Goal: Use online tool/utility: Utilize a website feature to perform a specific function

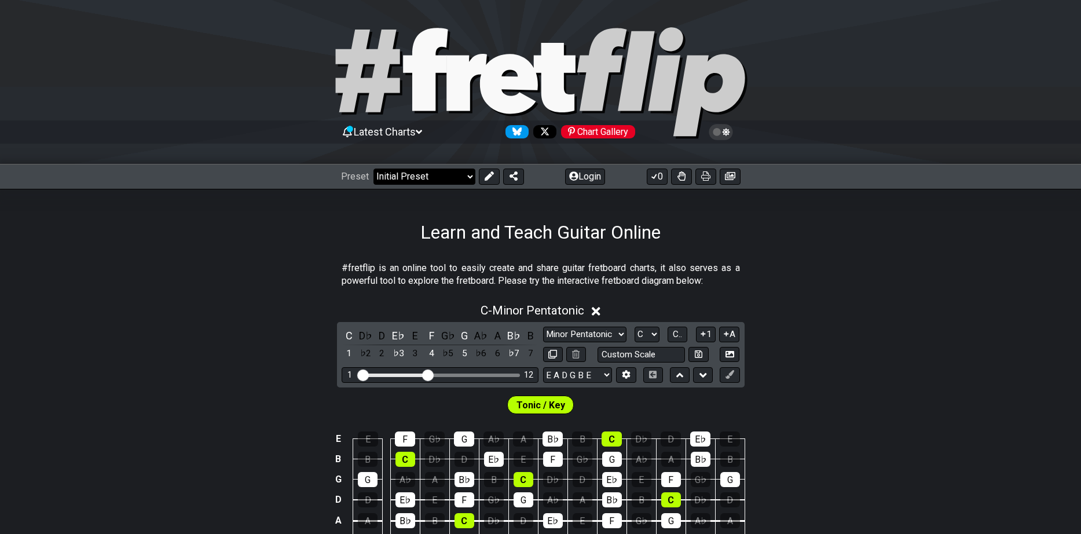
click at [373, 168] on select "Welcome to #fretflip! Initial Preset Custom Preset Minor Pentatonic Major Penta…" at bounding box center [424, 176] width 102 height 16
click option "All Guitar Scales" at bounding box center [0, 0] width 0 height 0
select select "/guitar-scales"
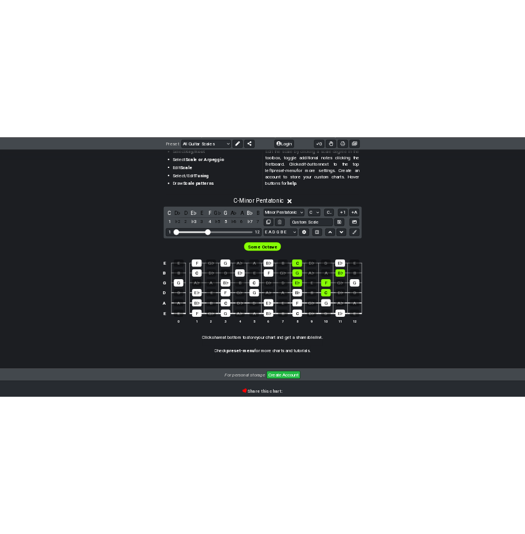
scroll to position [240, 0]
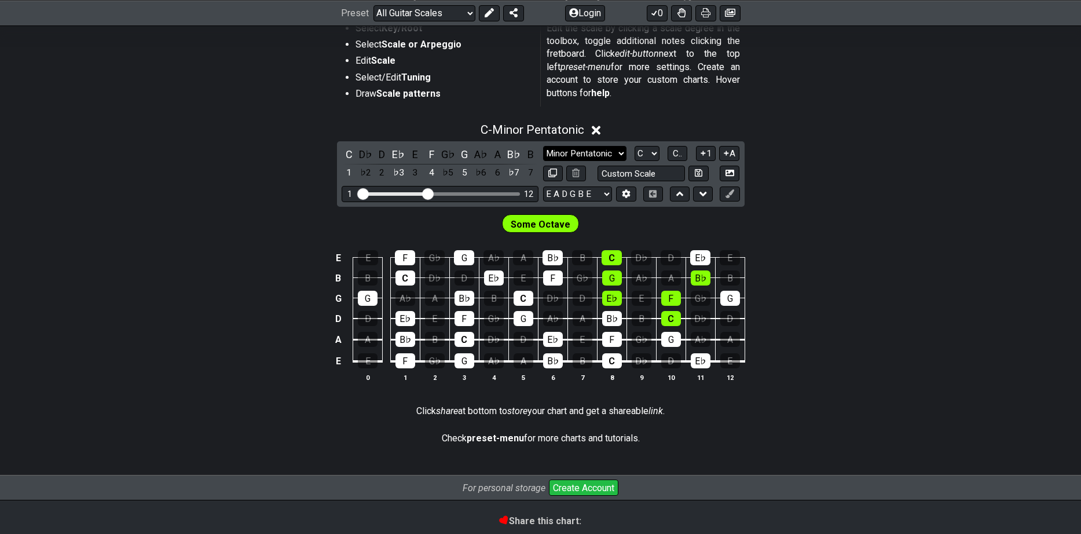
click at [543, 146] on select "Minor Pentatonic Root Minor Pentatonic Major Pentatonic Minor Blues Major Blues…" at bounding box center [584, 154] width 83 height 16
click option "Major" at bounding box center [0, 0] width 0 height 0
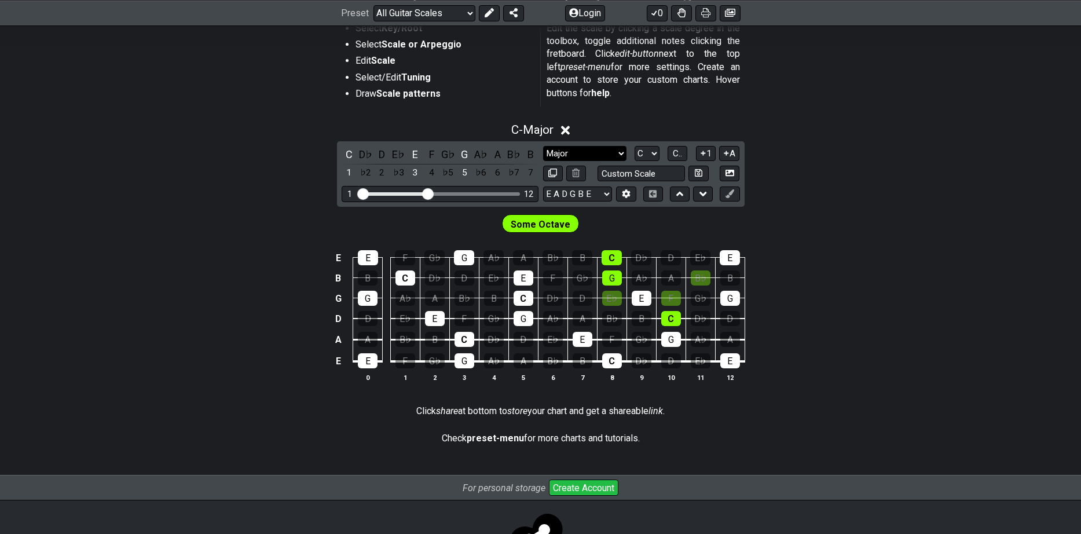
click at [543, 146] on select "Minor Pentatonic Root Minor Pentatonic Major Pentatonic Minor Blues Major Blues…" at bounding box center [584, 154] width 83 height 16
click option "Root" at bounding box center [0, 0] width 0 height 0
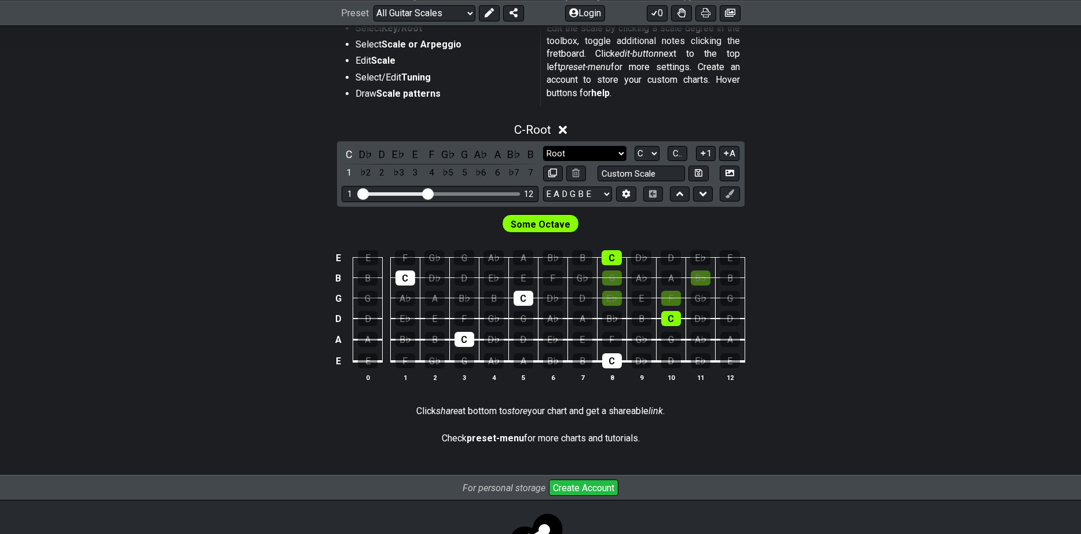
click at [543, 146] on select "Minor Pentatonic Root Minor Pentatonic Major Pentatonic Minor Blues Major Blues…" at bounding box center [584, 154] width 83 height 16
click option "Major Pentatonic" at bounding box center [0, 0] width 0 height 0
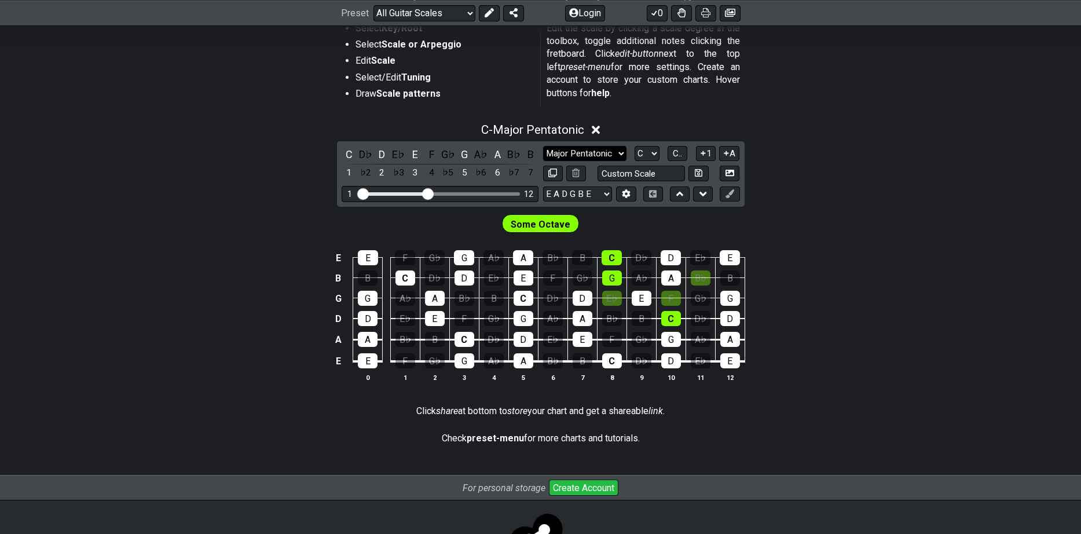
click at [543, 146] on select "Minor Pentatonic Root Minor Pentatonic Major Pentatonic Minor Blues Major Blues…" at bounding box center [584, 154] width 83 height 16
select select "Major / [PERSON_NAME]"
click option "Major / [PERSON_NAME]" at bounding box center [0, 0] width 0 height 0
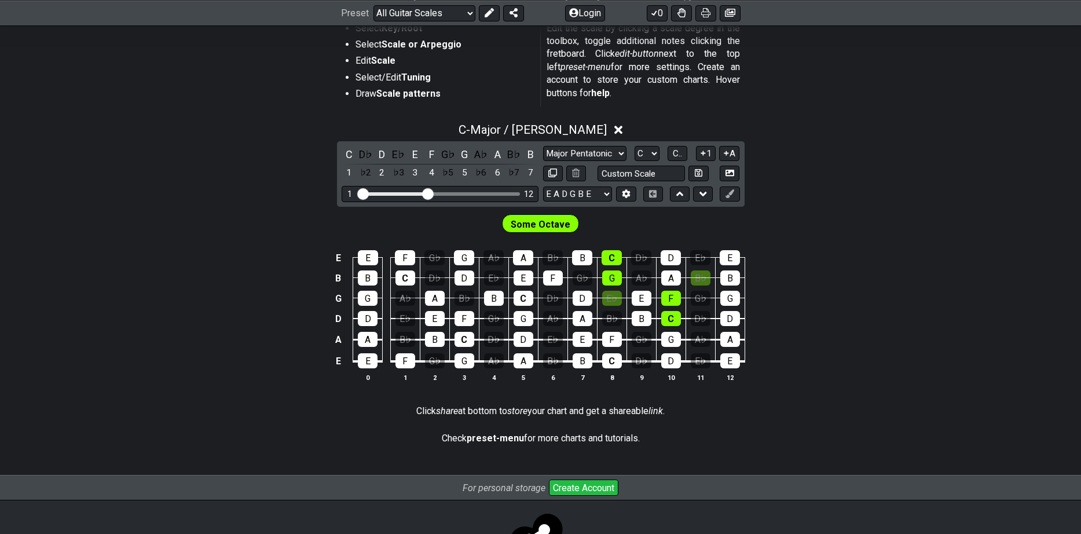
click at [547, 223] on span "Some Octave" at bounding box center [541, 224] width 60 height 17
click at [543, 186] on select "E A D G B E E A D G B E E A D G B E B E A D F♯ B A D G C E A D A D G B E E♭ A♭ …" at bounding box center [577, 194] width 69 height 16
click at [575, 189] on select "E A D G B E E A D G B E E A D G B E B E A D F♯ B A D G C E A D A D G B E E♭ A♭ …" at bounding box center [577, 194] width 69 height 16
click at [629, 178] on input "text" at bounding box center [641, 174] width 88 height 16
type input "Custom Scale"
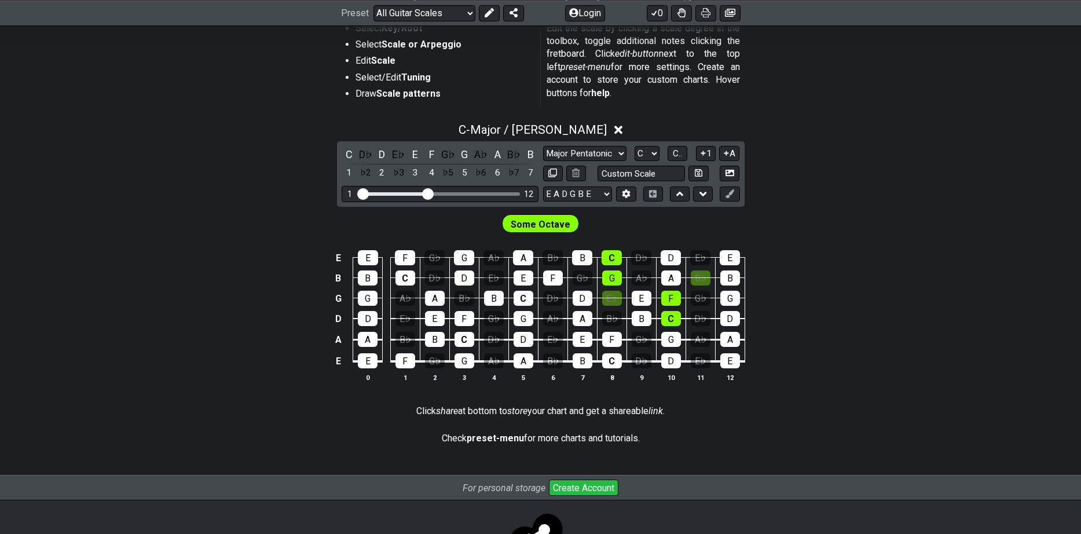
click at [892, 215] on div "Some Octave" at bounding box center [540, 221] width 1081 height 29
drag, startPoint x: 428, startPoint y: 190, endPoint x: 486, endPoint y: 191, distance: 57.9
click at [486, 193] on input "Visible fret range" at bounding box center [440, 193] width 164 height 0
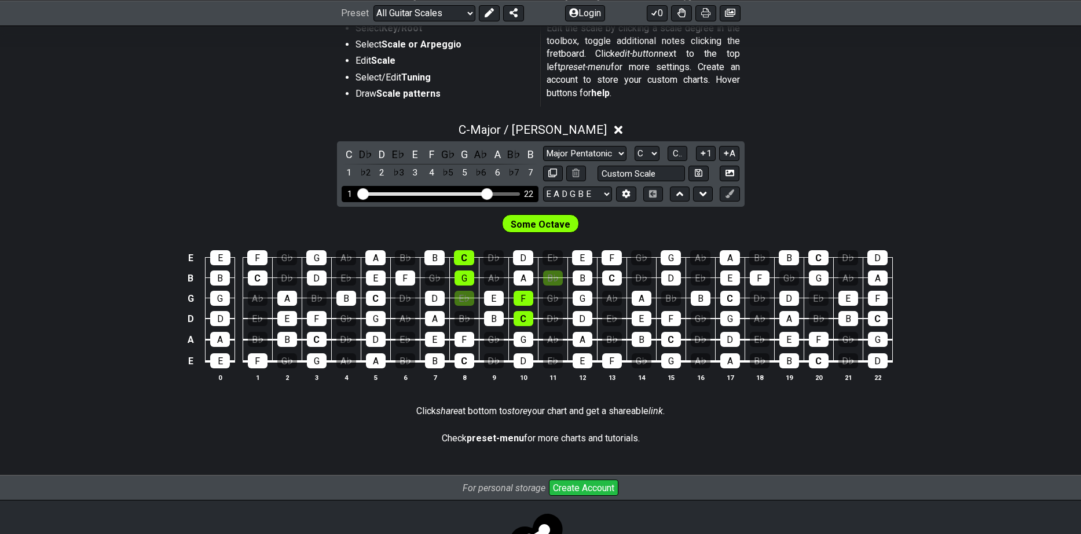
click at [420, 195] on div "1 22" at bounding box center [440, 194] width 197 height 16
click at [420, 191] on div "1 22" at bounding box center [440, 194] width 197 height 16
drag, startPoint x: 439, startPoint y: 189, endPoint x: 446, endPoint y: 189, distance: 6.4
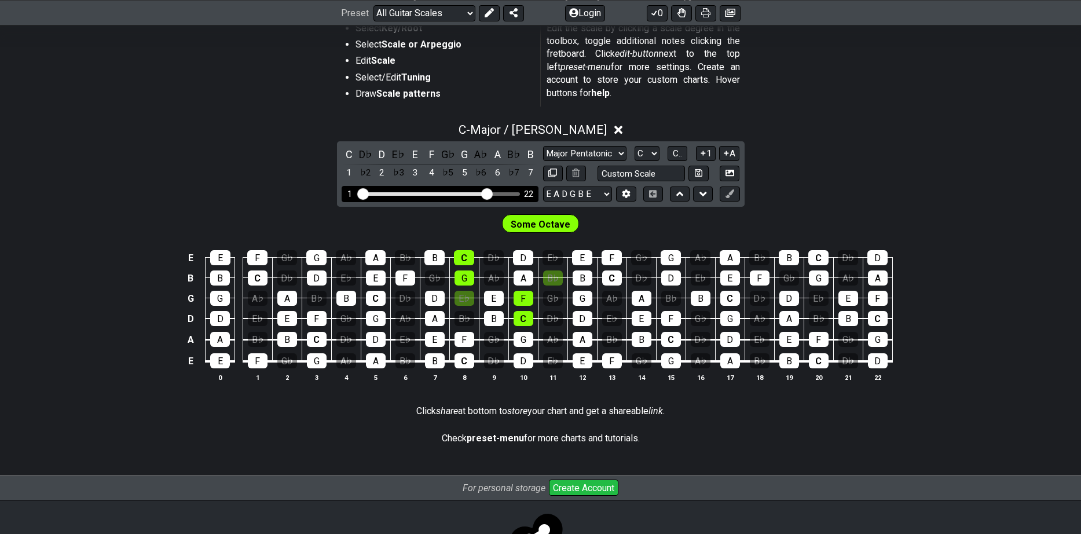
click at [446, 189] on div "1 22" at bounding box center [440, 194] width 197 height 16
drag, startPoint x: 480, startPoint y: 193, endPoint x: 429, endPoint y: 184, distance: 52.2
click at [429, 193] on input "Visible fret range" at bounding box center [440, 193] width 164 height 0
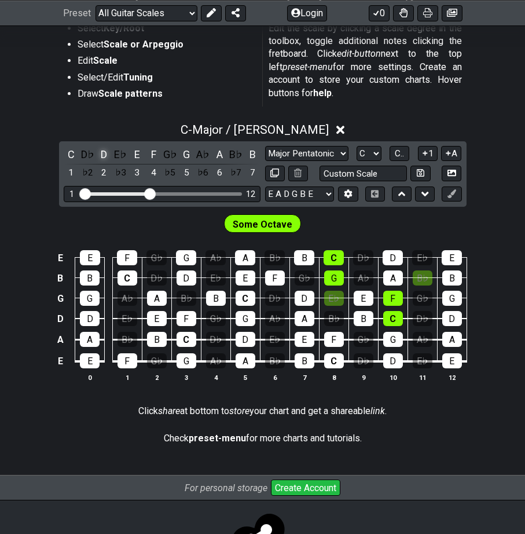
click at [106, 159] on div "D" at bounding box center [104, 154] width 15 height 16
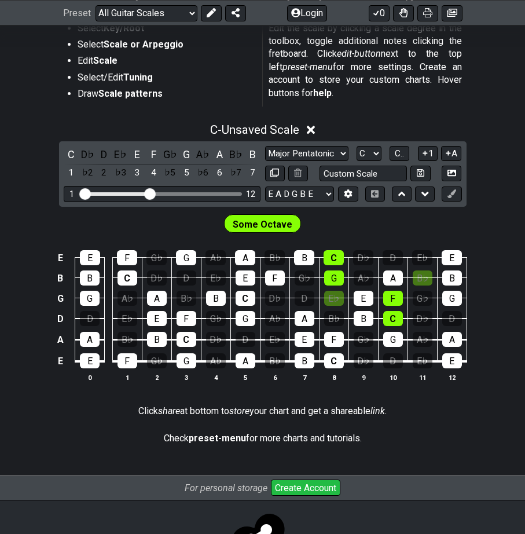
click at [314, 131] on icon at bounding box center [311, 130] width 9 height 12
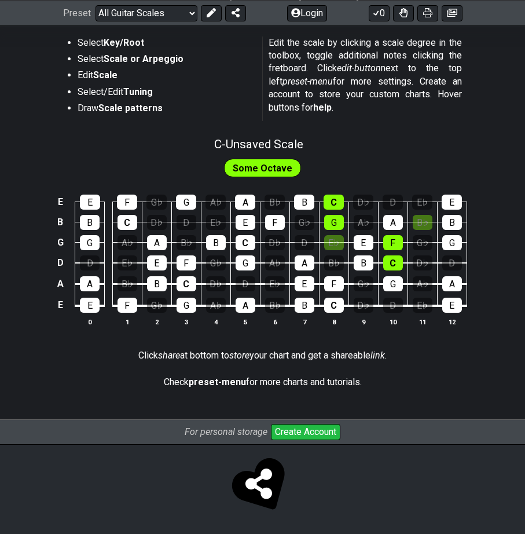
scroll to position [225, 0]
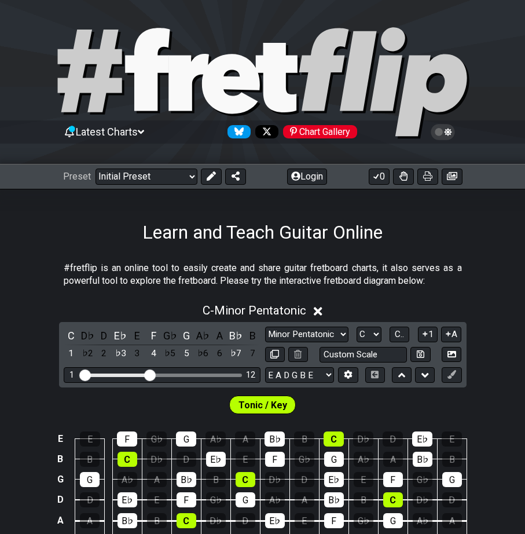
scroll to position [160, 0]
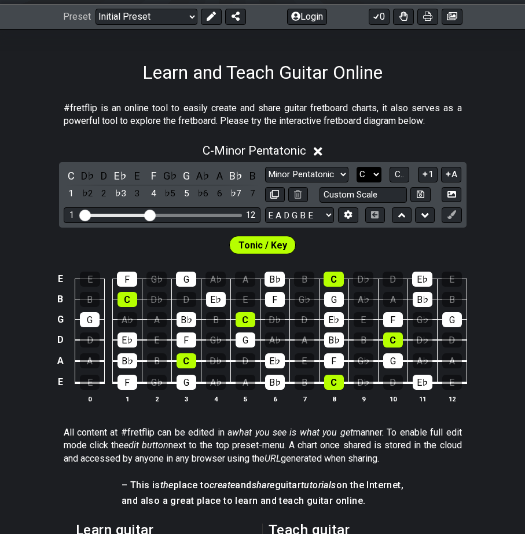
click at [357, 167] on select "A♭ A A♯ B♭ B C C♯ D♭ D D♯ E♭ E F F♯ G♭ G G♯" at bounding box center [369, 175] width 25 height 16
click option "D♭" at bounding box center [0, 0] width 0 height 0
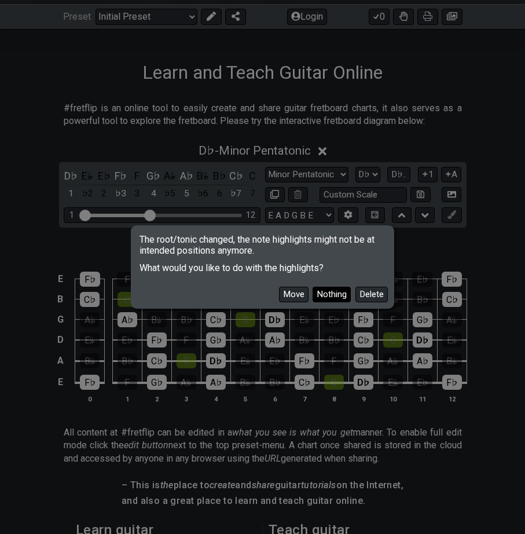
click at [330, 298] on button "Nothing" at bounding box center [332, 295] width 38 height 16
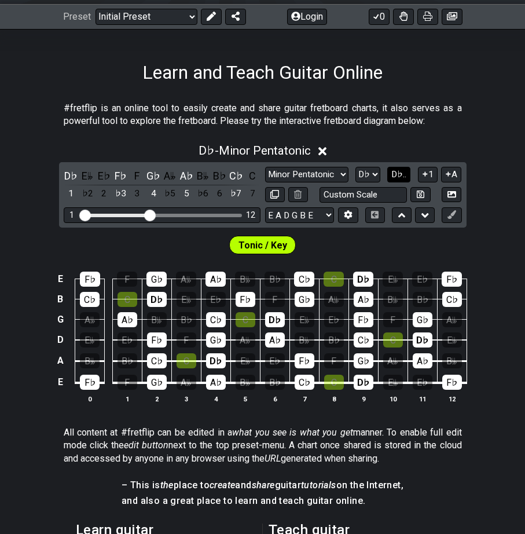
click at [400, 175] on span "D♭.." at bounding box center [398, 174] width 15 height 10
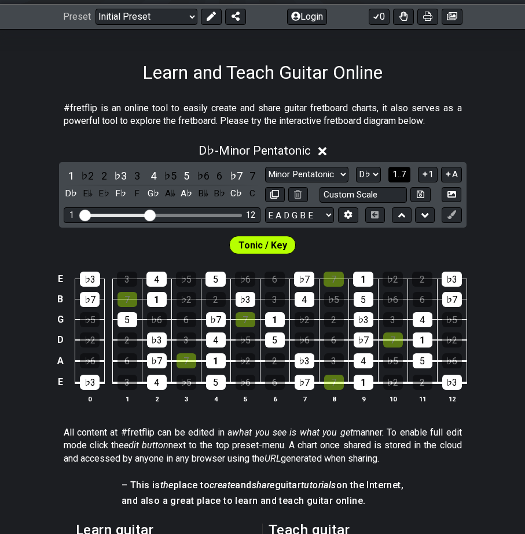
click at [400, 175] on span "1..7" at bounding box center [399, 174] width 14 height 10
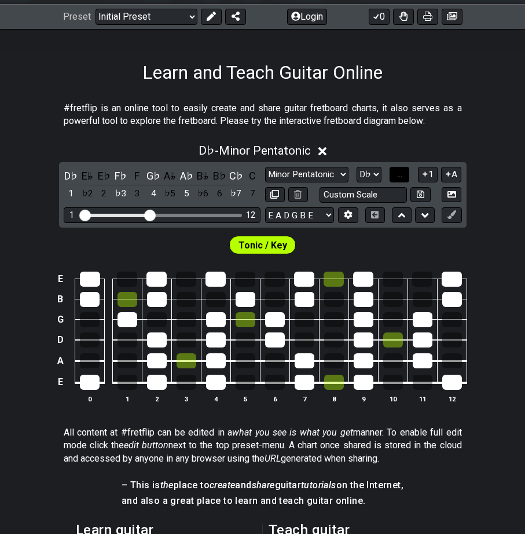
click at [400, 175] on span "..." at bounding box center [399, 174] width 5 height 10
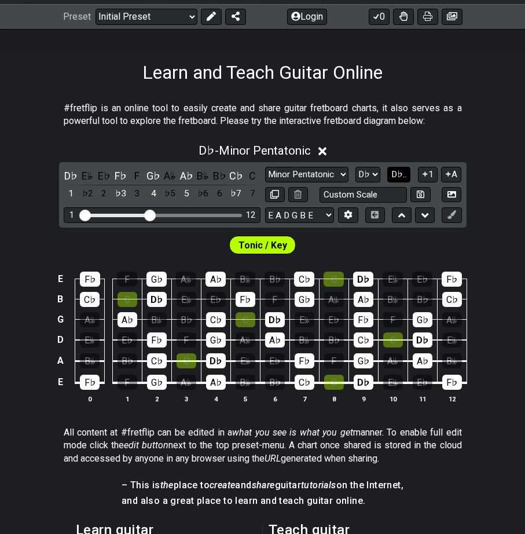
click at [400, 175] on span "D♭.." at bounding box center [398, 174] width 15 height 10
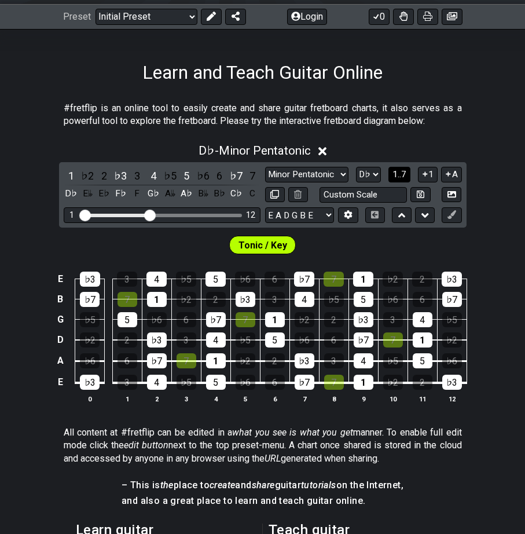
click at [400, 175] on span "1..7" at bounding box center [399, 174] width 14 height 10
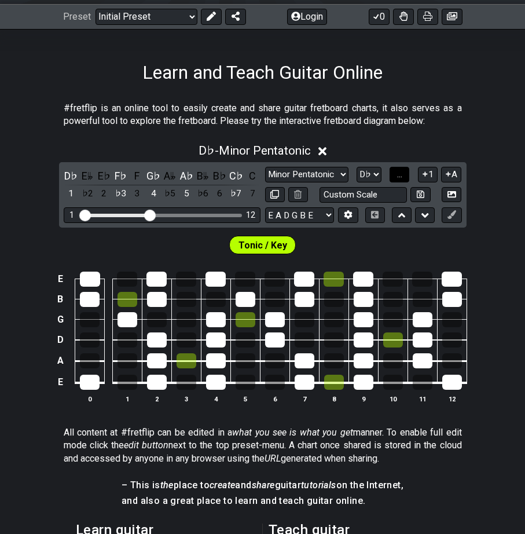
click at [400, 175] on span "..." at bounding box center [399, 174] width 5 height 10
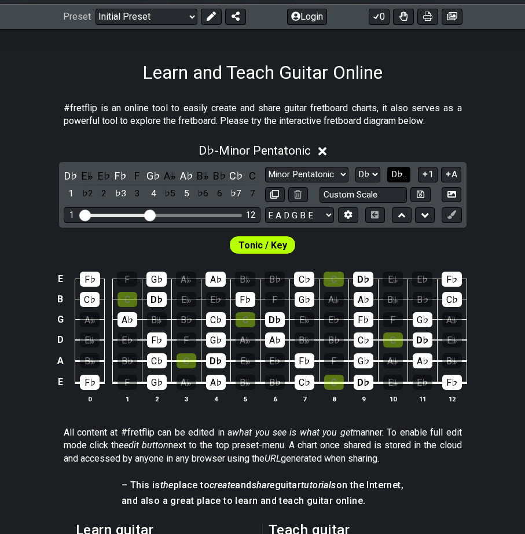
click at [400, 175] on span "D♭.." at bounding box center [398, 174] width 15 height 10
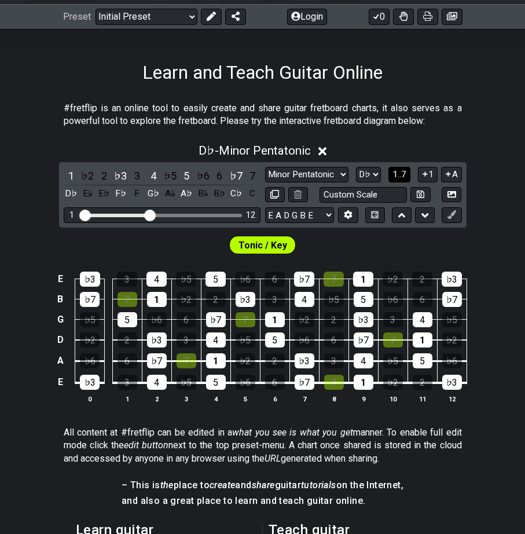
click at [400, 175] on span "1..7" at bounding box center [399, 174] width 14 height 10
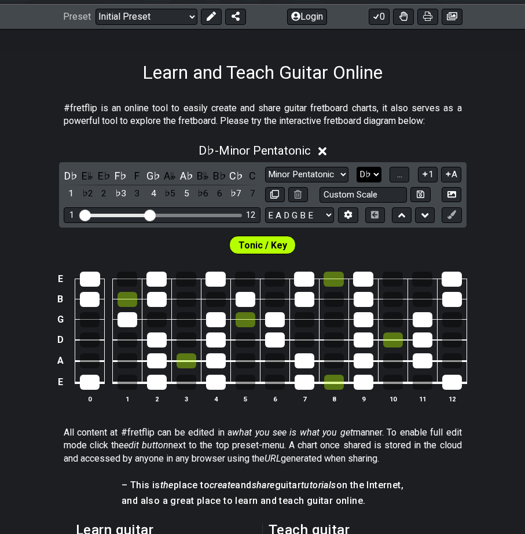
click at [357, 167] on select "A♭ A A♯ B♭ B C C♯ D♭ D D♯ E♭ E F F♯ G♭ G G♯" at bounding box center [369, 175] width 25 height 16
click option "D♭" at bounding box center [0, 0] width 0 height 0
click at [357, 167] on select "A♭ A A♯ B♭ B C C♯ D♭ D D♯ E♭ E F F♯ G♭ G G♯" at bounding box center [369, 175] width 25 height 16
click option "D" at bounding box center [0, 0] width 0 height 0
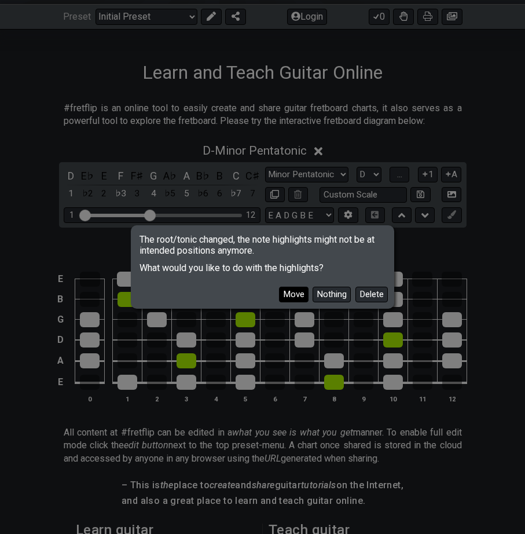
click at [308, 298] on button "Move" at bounding box center [294, 295] width 30 height 16
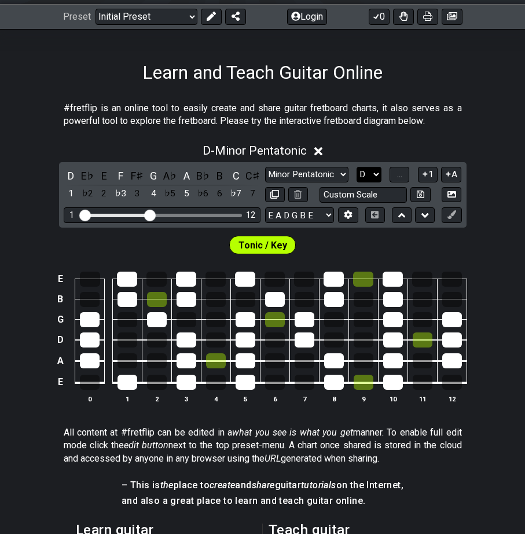
click at [357, 167] on select "A♭ A A♯ B♭ B C C♯ D♭ D D♯ E♭ E F F♯ G♭ G G♯" at bounding box center [369, 175] width 25 height 16
click option "D" at bounding box center [0, 0] width 0 height 0
click at [357, 167] on select "A♭ A A♯ B♭ B C C♯ D♭ D D♯ E♭ E F F♯ G♭ G G♯" at bounding box center [369, 175] width 25 height 16
click option "D" at bounding box center [0, 0] width 0 height 0
click at [357, 167] on select "A♭ A A♯ B♭ B C C♯ D♭ D D♯ E♭ E F F♯ G♭ G G♯" at bounding box center [369, 175] width 25 height 16
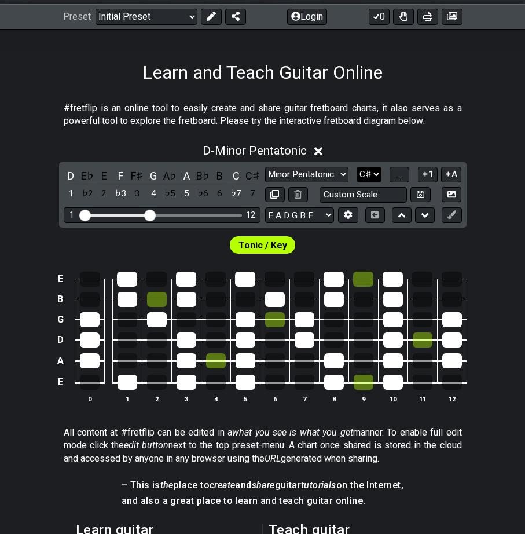
click option "C♯" at bounding box center [0, 0] width 0 height 0
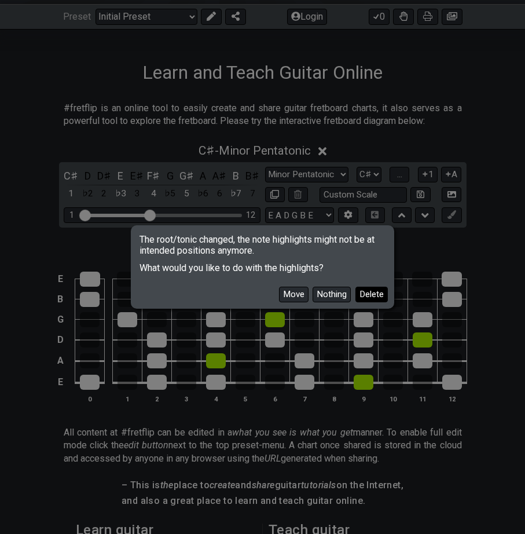
click at [377, 294] on button "Delete" at bounding box center [371, 295] width 32 height 16
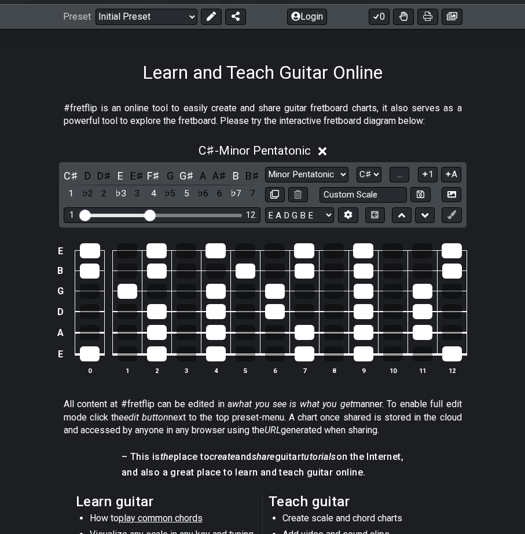
click at [373, 166] on div "C♯ D D♯ E E♯ F♯ G G♯ A A♯ B B♯ 1 ♭2 2 ♭3 3 4 ♭5 5 ♭6 6 ♭7 7 Minor Pentatonic Cl…" at bounding box center [263, 194] width 408 height 65
click at [357, 167] on select "A♭ A A♯ B♭ B C C♯ D♭ D D♯ E♭ E F F♯ G♭ G G♯" at bounding box center [369, 175] width 25 height 16
click option "D♭" at bounding box center [0, 0] width 0 height 0
click at [357, 167] on select "A♭ A A♯ B♭ B C C♯ D♭ D D♯ E♭ E F F♯ G♭ G G♯" at bounding box center [369, 175] width 25 height 16
select select "D"
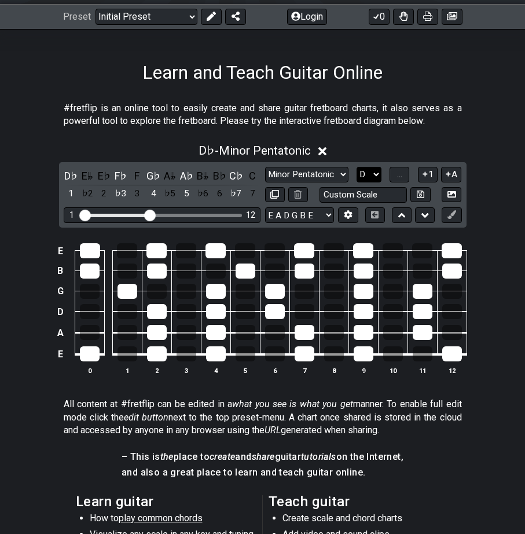
click option "D" at bounding box center [0, 0] width 0 height 0
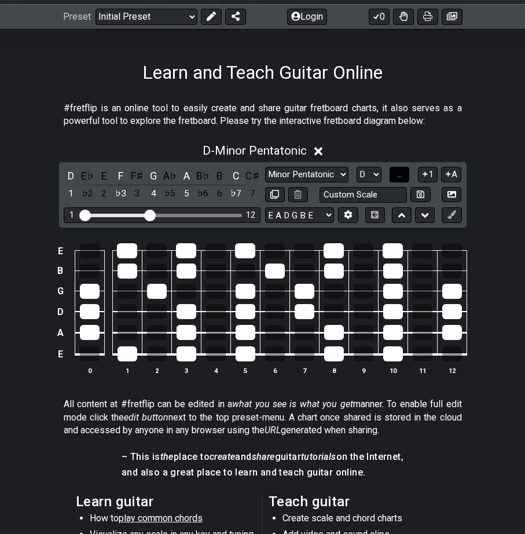
click at [398, 174] on button "..." at bounding box center [400, 175] width 20 height 16
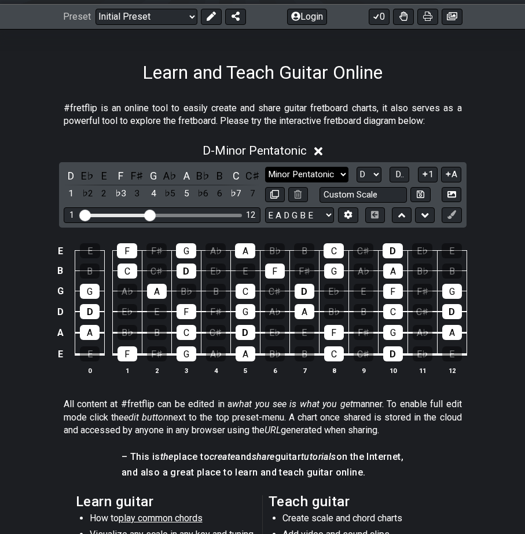
click at [265, 167] on select "Minor Pentatonic Click to edit Minor Pentatonic Major Pentatonic Minor Blues Ma…" at bounding box center [306, 175] width 83 height 16
select select "Major / [PERSON_NAME]"
click option "Major / [PERSON_NAME]" at bounding box center [0, 0] width 0 height 0
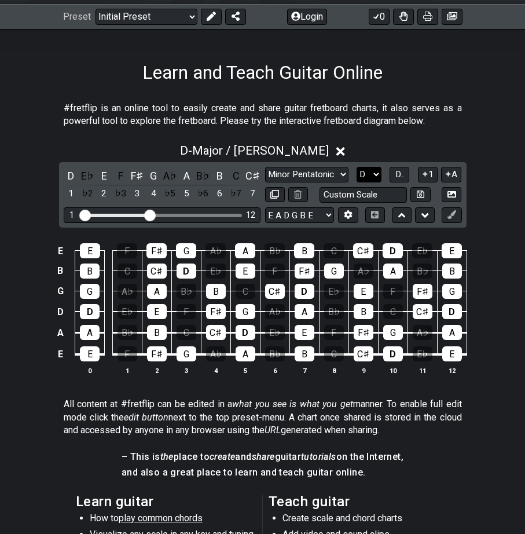
click at [357, 167] on select "A♭ A A♯ B♭ B C C♯ D♭ D D♯ E♭ E F F♯ G♭ G G♯" at bounding box center [369, 175] width 25 height 16
click at [376, 177] on select "A♭ A A♯ B♭ B C C♯ D♭ D D♯ E♭ E F F♯ G♭ G G♯" at bounding box center [369, 175] width 25 height 16
click at [357, 167] on select "A♭ A A♯ B♭ B C C♯ D♭ D D♯ E♭ E F F♯ G♭ G G♯" at bounding box center [369, 175] width 25 height 16
click option "D♭" at bounding box center [0, 0] width 0 height 0
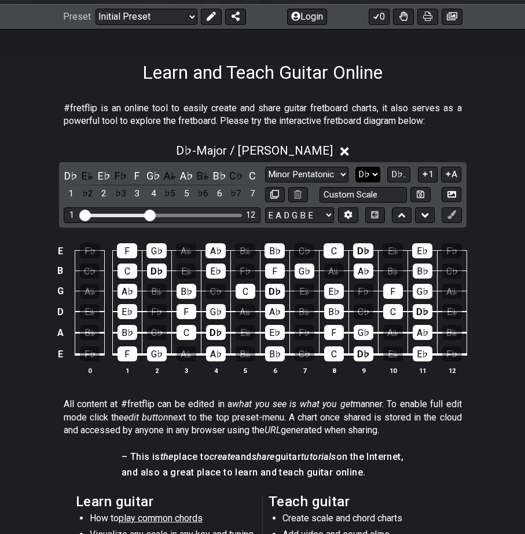
select select "D"
click option "D" at bounding box center [0, 0] width 0 height 0
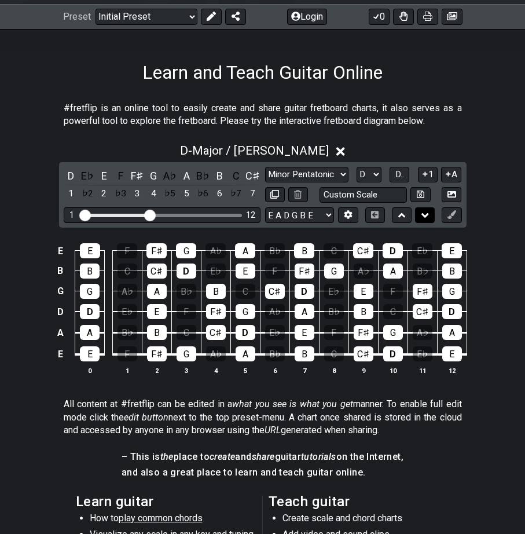
click at [434, 219] on button at bounding box center [425, 215] width 20 height 16
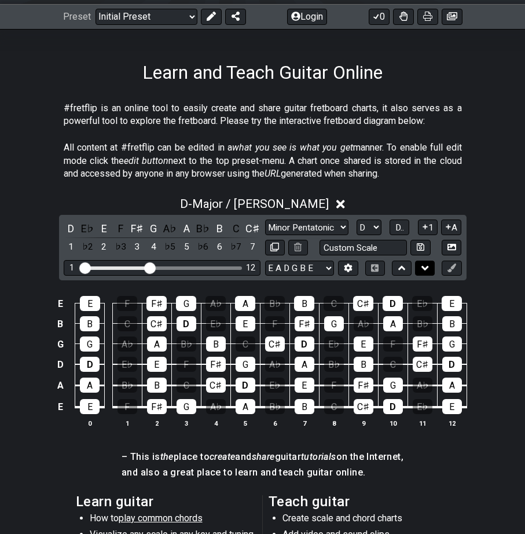
click at [425, 268] on icon at bounding box center [425, 268] width 8 height 5
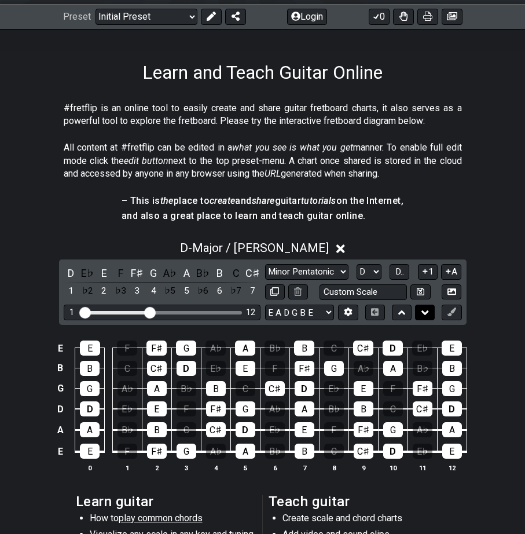
click at [419, 319] on button at bounding box center [425, 313] width 20 height 16
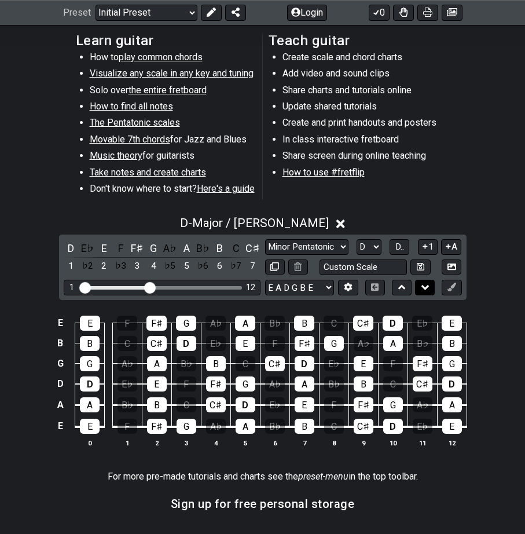
scroll to position [479, 0]
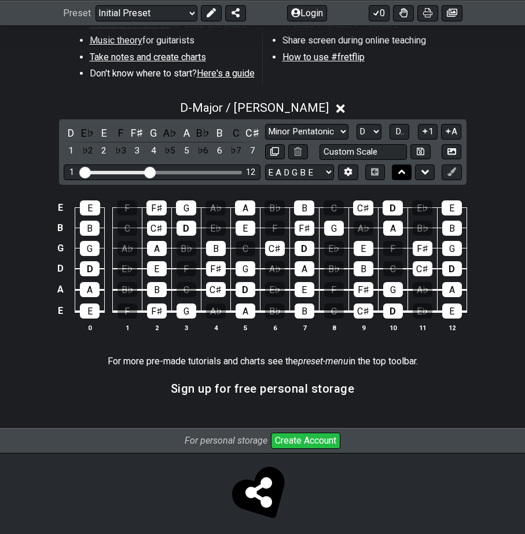
click at [405, 178] on icon at bounding box center [402, 172] width 8 height 12
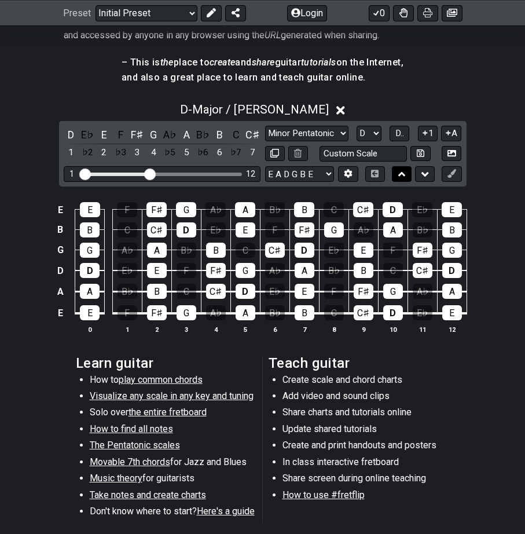
click at [405, 179] on icon at bounding box center [402, 174] width 8 height 12
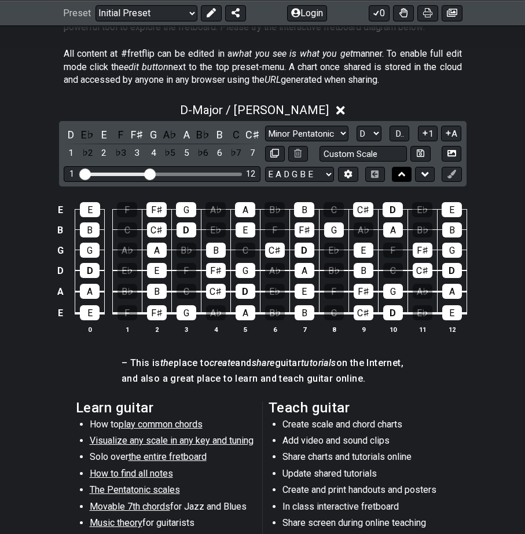
click at [405, 179] on icon at bounding box center [402, 174] width 8 height 12
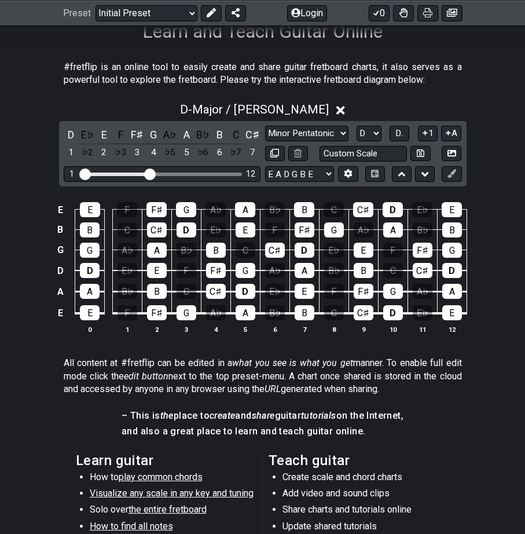
click at [244, 207] on div "A" at bounding box center [245, 209] width 20 height 15
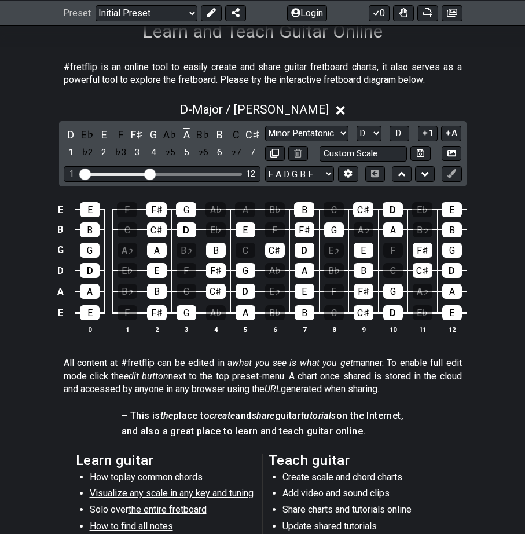
click at [244, 207] on div "A" at bounding box center [245, 209] width 20 height 15
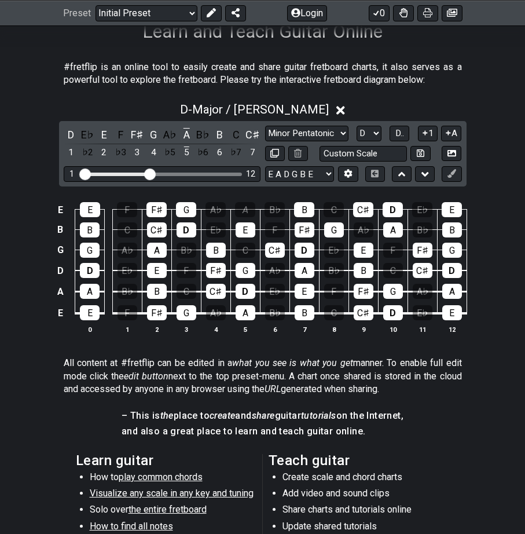
click at [244, 207] on div "A" at bounding box center [245, 209] width 20 height 15
click at [342, 179] on button at bounding box center [348, 174] width 20 height 16
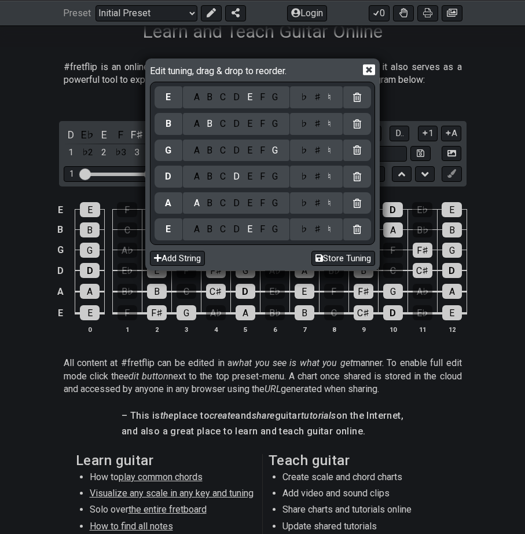
click at [370, 70] on icon at bounding box center [369, 70] width 12 height 12
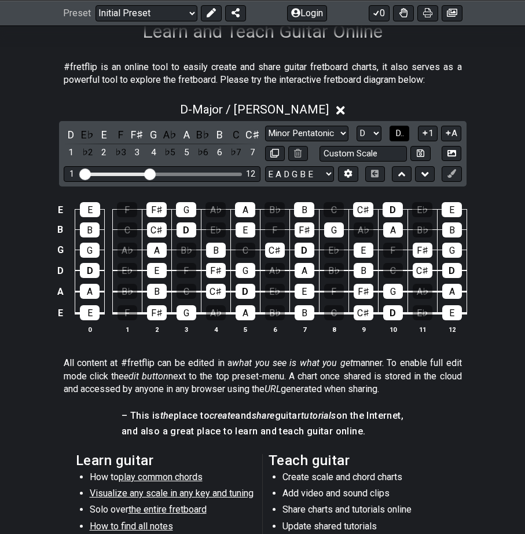
click at [401, 130] on span "D.." at bounding box center [399, 133] width 9 height 10
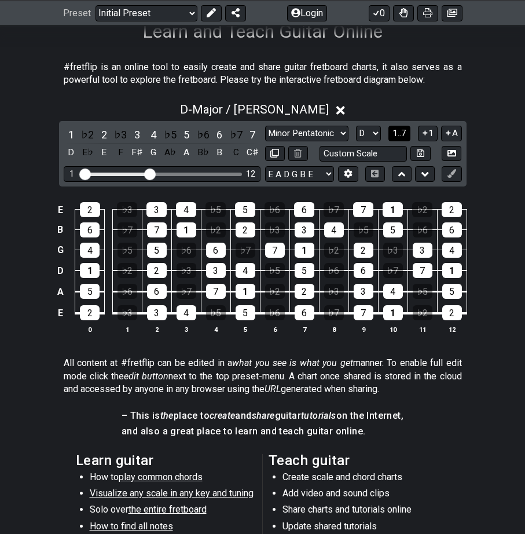
click at [401, 130] on span "1..7" at bounding box center [399, 133] width 14 height 10
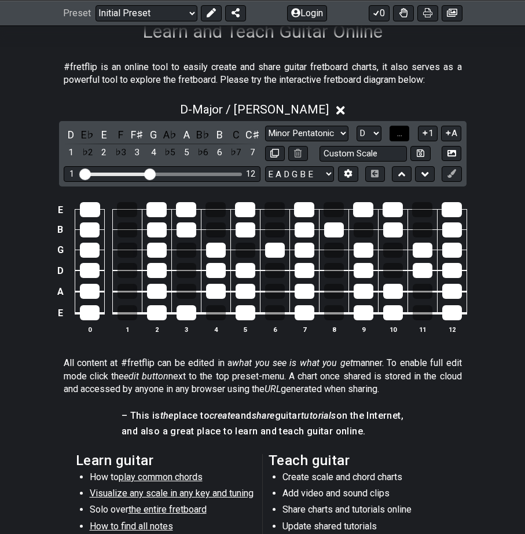
click at [401, 130] on span "..." at bounding box center [399, 133] width 5 height 10
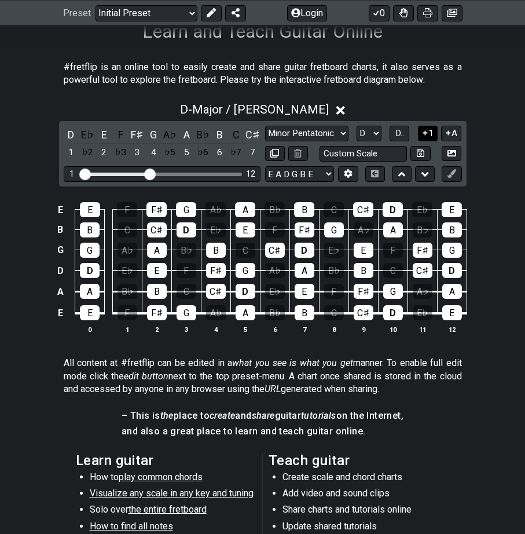
click at [430, 131] on button "1" at bounding box center [428, 134] width 20 height 16
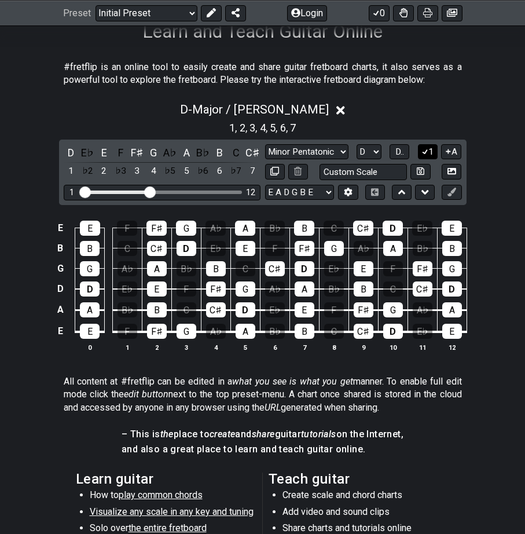
click at [430, 149] on button "1" at bounding box center [428, 152] width 20 height 16
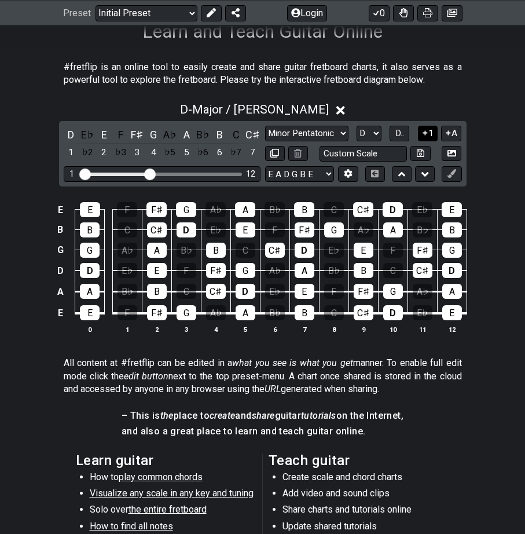
click at [431, 132] on button "1" at bounding box center [428, 134] width 20 height 16
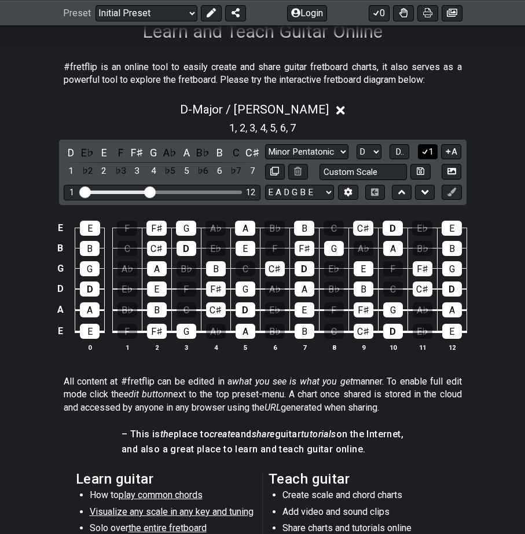
click at [428, 150] on icon at bounding box center [425, 151] width 11 height 9
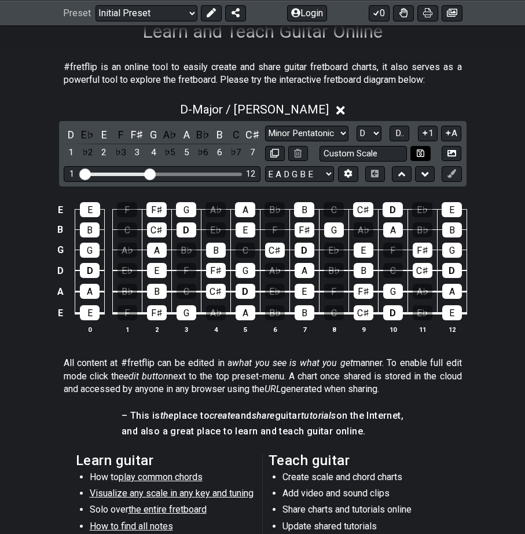
click at [430, 148] on button at bounding box center [420, 154] width 20 height 16
click at [265, 126] on select "Minor Pentatonic Custom Scale Minor Pentatonic Major Pentatonic Minor Blues Maj…" at bounding box center [306, 134] width 83 height 16
click option "Dorian" at bounding box center [0, 0] width 0 height 0
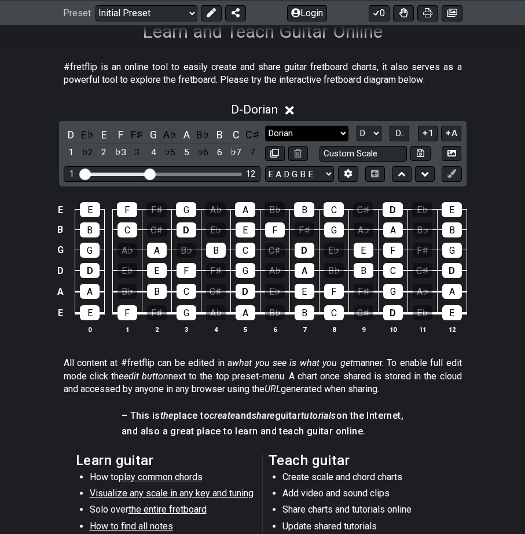
click at [265, 126] on select "Minor Pentatonic Custom Scale Minor Pentatonic Major Pentatonic Minor Blues Maj…" at bounding box center [306, 134] width 83 height 16
select select "Major / [PERSON_NAME]"
click option "Major / [PERSON_NAME]" at bounding box center [0, 0] width 0 height 0
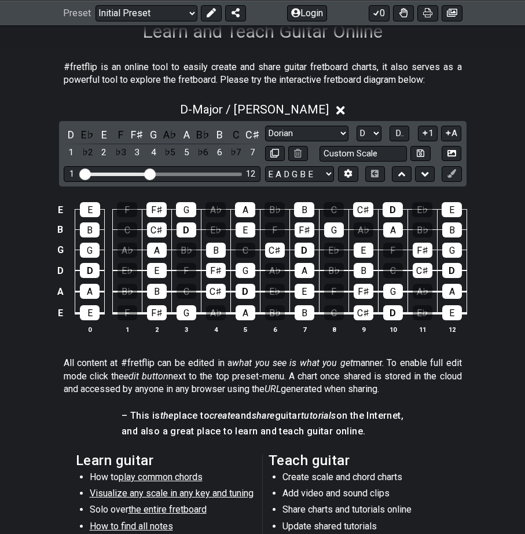
click at [92, 210] on div "E" at bounding box center [90, 209] width 20 height 15
click at [336, 107] on icon at bounding box center [340, 110] width 9 height 9
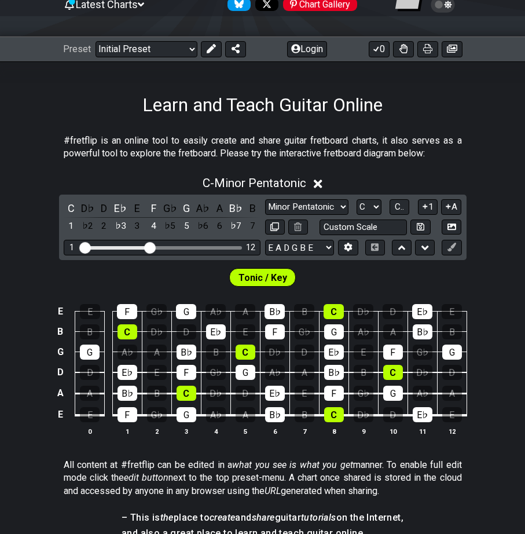
scroll to position [160, 0]
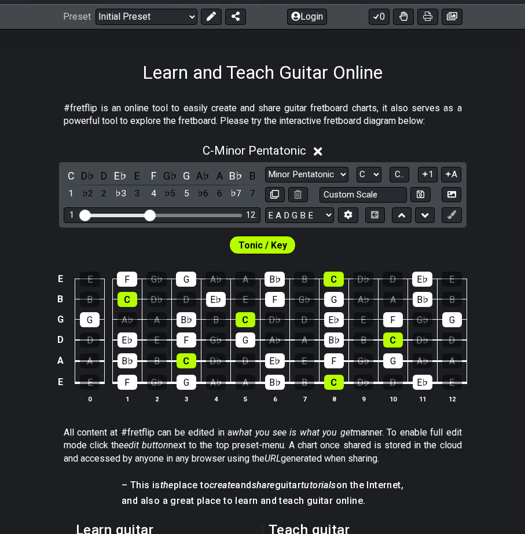
click at [255, 243] on span "Tonic / Key" at bounding box center [263, 245] width 49 height 17
click at [357, 167] on select "A♭ A A♯ B♭ B C C♯ D♭ D D♯ E♭ E F F♯ G♭ G G♯" at bounding box center [369, 175] width 25 height 16
click at [40, 415] on div "C - Minor Pentatonic C D♭ D E♭ E F G♭ G A♭ A B♭ B 1 ♭2 2 ♭3 3 4 ♭5 5 ♭6 6 ♭7 7 …" at bounding box center [262, 278] width 525 height 283
click at [265, 167] on select "Minor Pentatonic Click to edit Minor Pentatonic Major Pentatonic Minor Blues Ma…" at bounding box center [306, 175] width 83 height 16
select select "Major / [PERSON_NAME]"
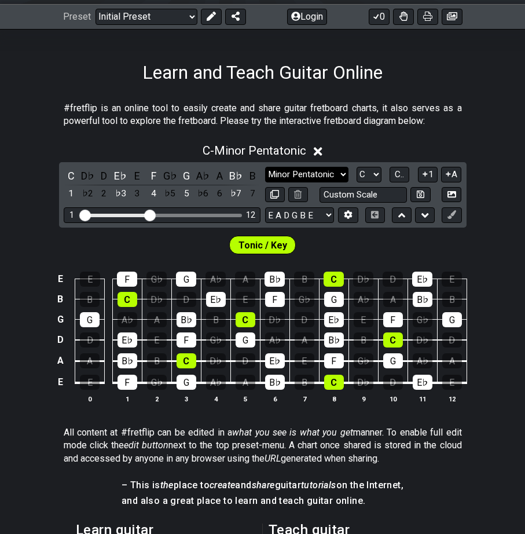
click option "Major / [PERSON_NAME]" at bounding box center [0, 0] width 0 height 0
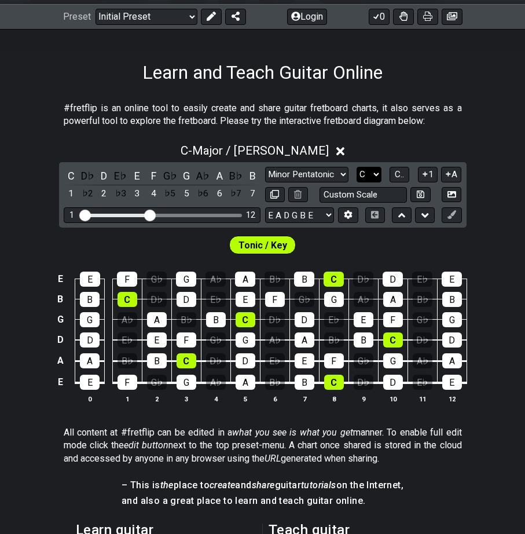
click at [357, 167] on select "A♭ A A♯ B♭ B C C♯ D♭ D D♯ E♭ E F F♯ G♭ G G♯" at bounding box center [369, 175] width 25 height 16
click option "D" at bounding box center [0, 0] width 0 height 0
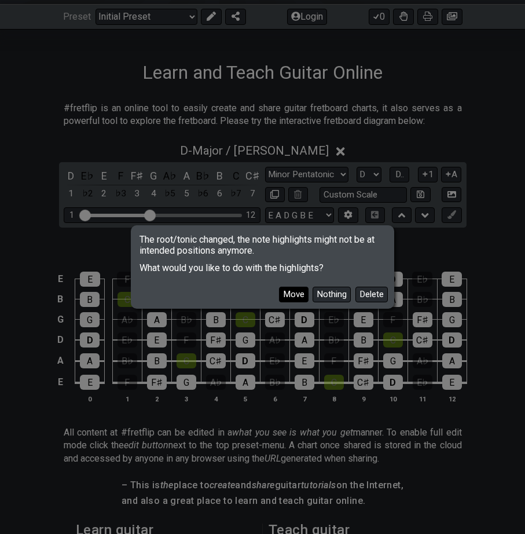
click at [302, 293] on button "Move" at bounding box center [294, 295] width 30 height 16
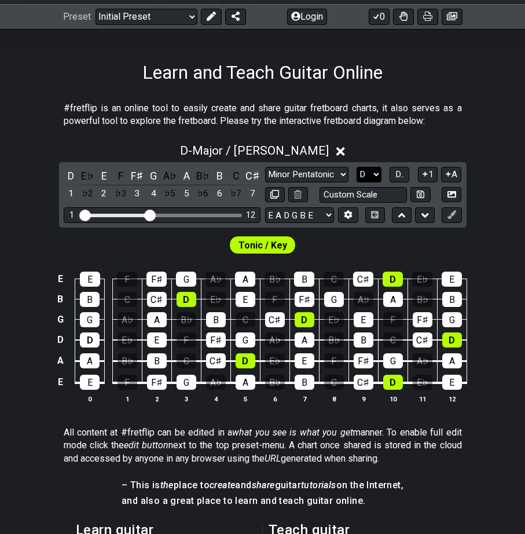
click at [357, 167] on select "A♭ A A♯ B♭ B C C♯ D♭ D D♯ E♭ E F F♯ G♭ G G♯" at bounding box center [369, 175] width 25 height 16
select select "Ab"
click option "A♭" at bounding box center [0, 0] width 0 height 0
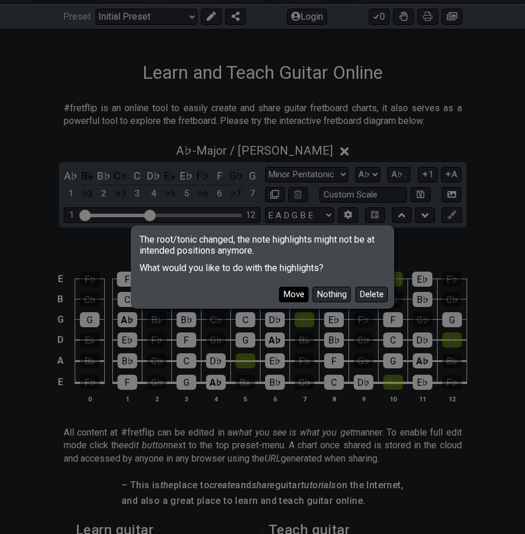
click at [302, 288] on button "Move" at bounding box center [294, 295] width 30 height 16
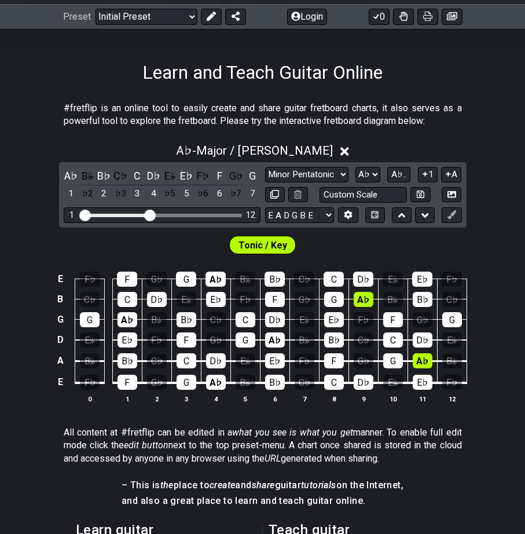
click at [272, 251] on span "Tonic / Key" at bounding box center [263, 245] width 49 height 17
click at [369, 281] on div "D♭" at bounding box center [363, 279] width 20 height 15
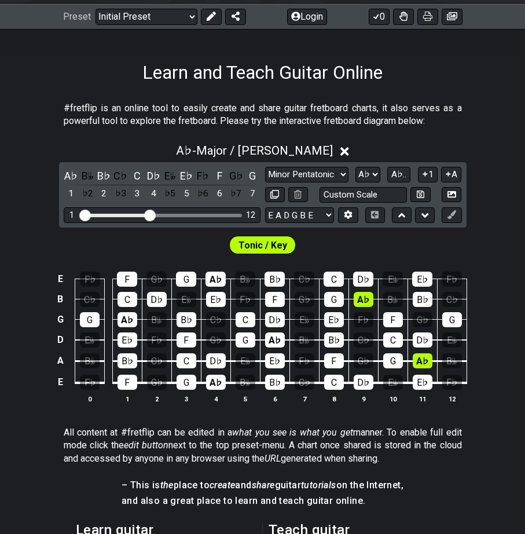
click at [369, 281] on div "D♭" at bounding box center [363, 279] width 20 height 15
click at [368, 280] on div "D♭" at bounding box center [363, 279] width 20 height 15
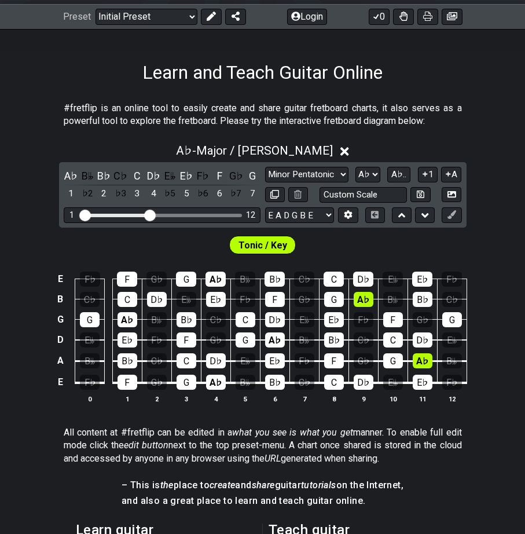
click at [368, 280] on div "D♭" at bounding box center [363, 279] width 20 height 15
click at [393, 278] on div "E𝄫" at bounding box center [393, 279] width 20 height 15
click at [392, 278] on div "E𝄫" at bounding box center [393, 279] width 20 height 15
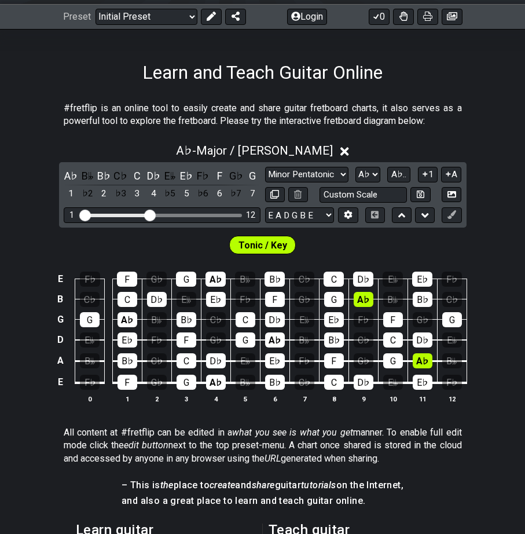
click at [392, 278] on div "E𝄫" at bounding box center [393, 279] width 20 height 15
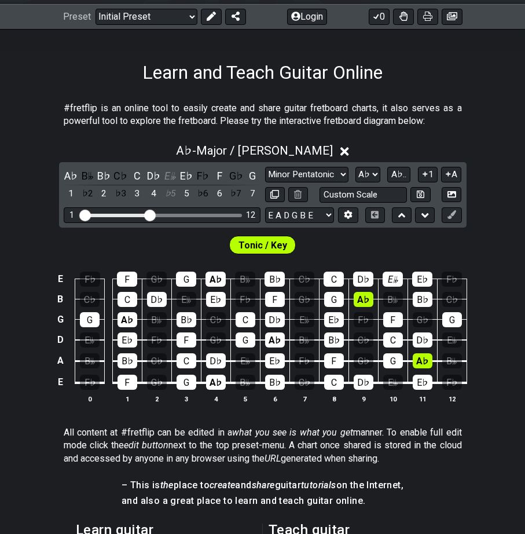
click at [392, 278] on div "E𝄫" at bounding box center [393, 279] width 20 height 15
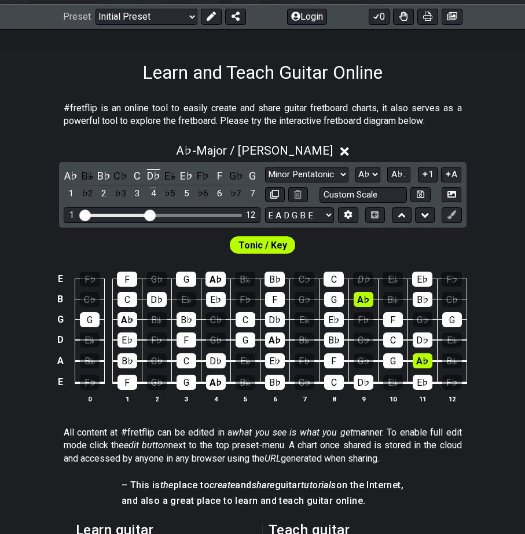
click at [370, 278] on div "D♭" at bounding box center [363, 279] width 20 height 15
click at [350, 214] on icon at bounding box center [348, 215] width 8 height 9
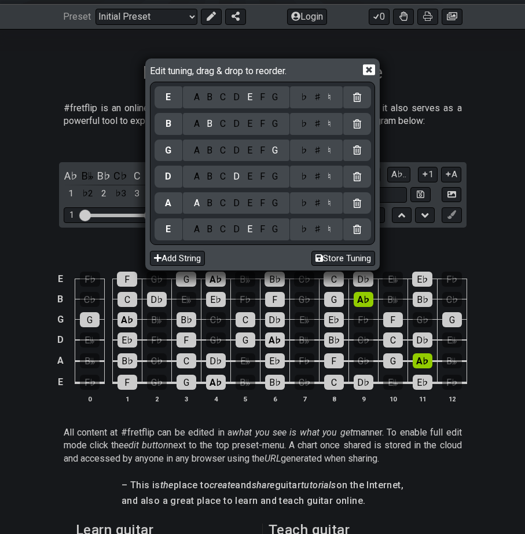
click at [372, 76] on div "Edit tuning, drag & drop to reorder." at bounding box center [262, 71] width 225 height 20
click at [369, 75] on icon at bounding box center [369, 69] width 12 height 11
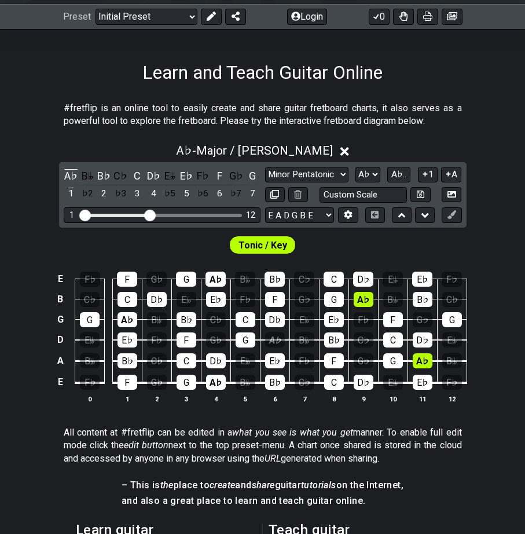
click at [267, 337] on div "A♭" at bounding box center [275, 339] width 20 height 15
click at [420, 194] on icon at bounding box center [421, 194] width 8 height 8
click at [294, 182] on div "Minor Pentatonic Custom Scale Minor Pentatonic Major Pentatonic Minor Blues Maj…" at bounding box center [363, 185] width 197 height 36
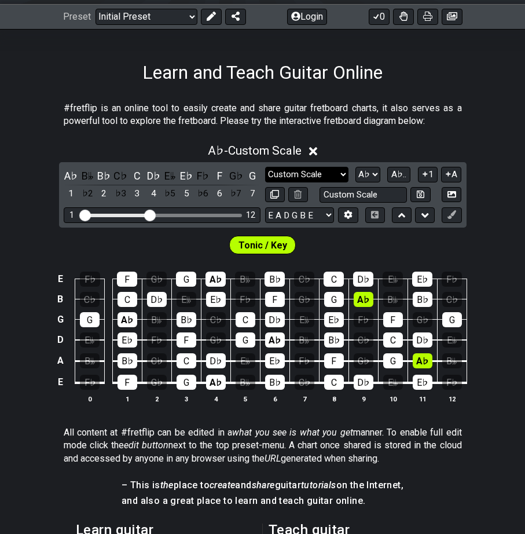
select select "Major / [PERSON_NAME]"
click option "Major / [PERSON_NAME]" at bounding box center [0, 0] width 0 height 0
click at [283, 246] on span "Tonic / Key" at bounding box center [263, 245] width 49 height 17
click at [247, 240] on span "Tonic / Key" at bounding box center [263, 245] width 49 height 17
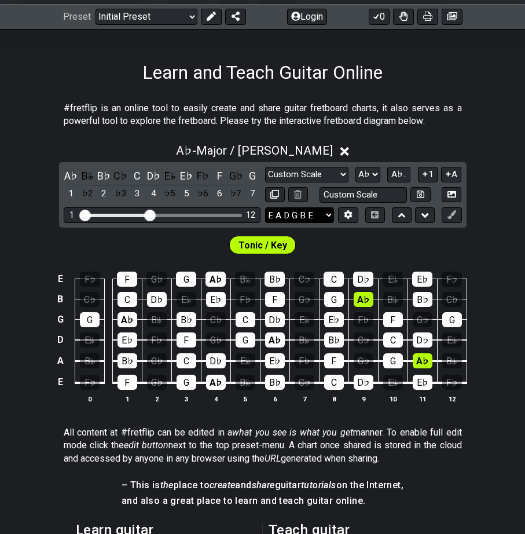
click at [265, 207] on select "E A D G B E E A D G B E E A D G B E B E A D F♯ B A D G C E A D A D G B E E♭ A♭ …" at bounding box center [299, 215] width 69 height 16
click option "E A D G B E" at bounding box center [0, 0] width 0 height 0
click at [455, 218] on icon at bounding box center [451, 214] width 9 height 9
click at [358, 278] on div "D♭" at bounding box center [363, 279] width 20 height 15
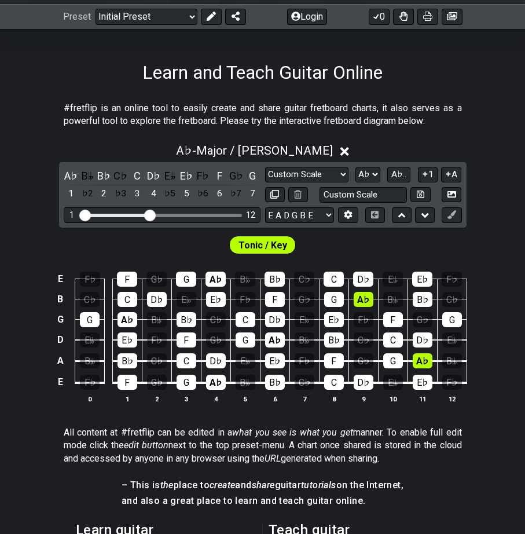
click at [358, 278] on div "D♭" at bounding box center [363, 279] width 20 height 15
click at [448, 210] on button at bounding box center [452, 215] width 20 height 16
click at [355, 198] on input "text" at bounding box center [364, 195] width 88 height 16
type input "Custom Scale"
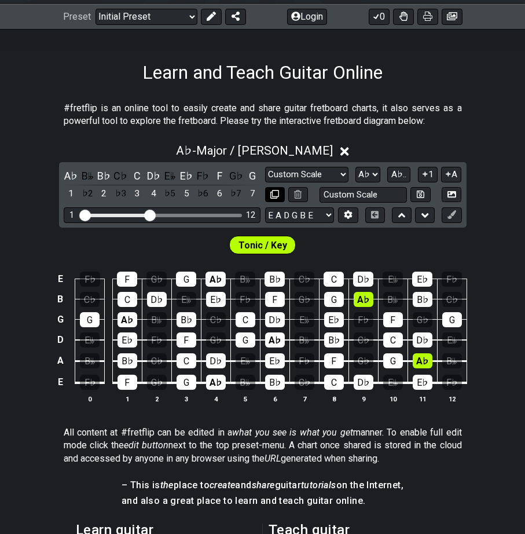
click at [274, 198] on icon at bounding box center [274, 194] width 9 height 9
select select "Major / [PERSON_NAME]"
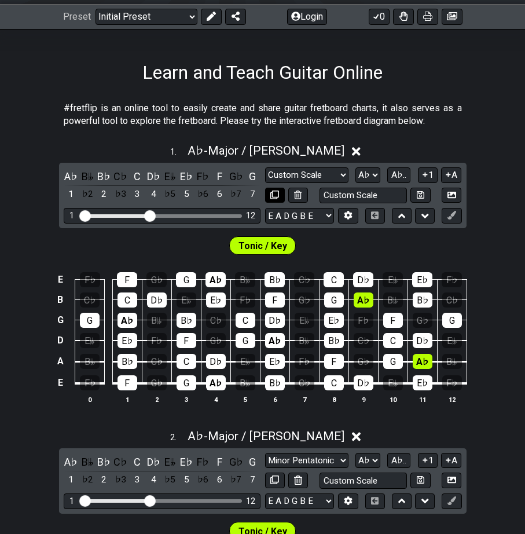
click at [274, 198] on icon at bounding box center [274, 194] width 9 height 9
select select "Major / [PERSON_NAME]"
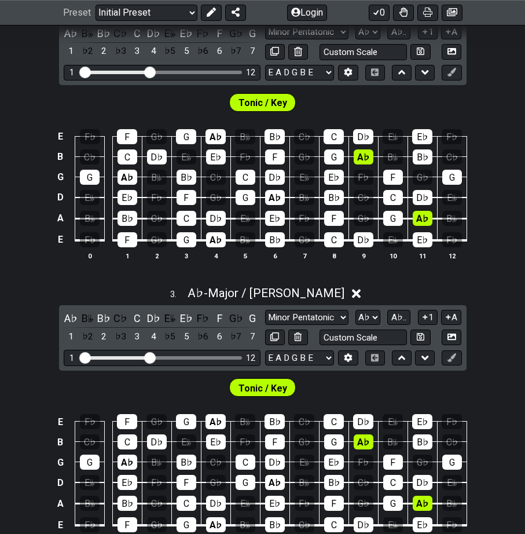
scroll to position [639, 0]
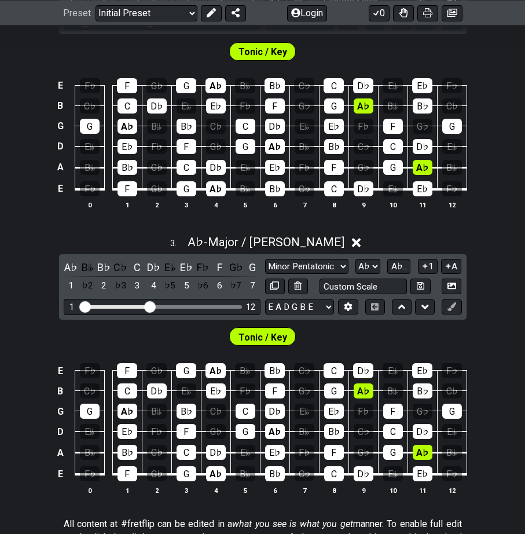
click at [352, 243] on icon at bounding box center [356, 243] width 9 height 9
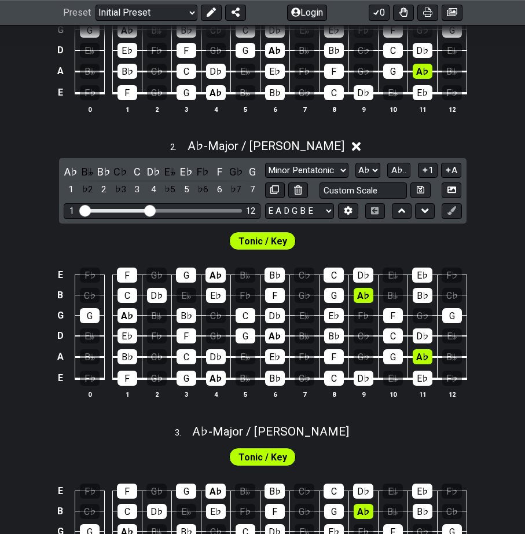
scroll to position [320, 0]
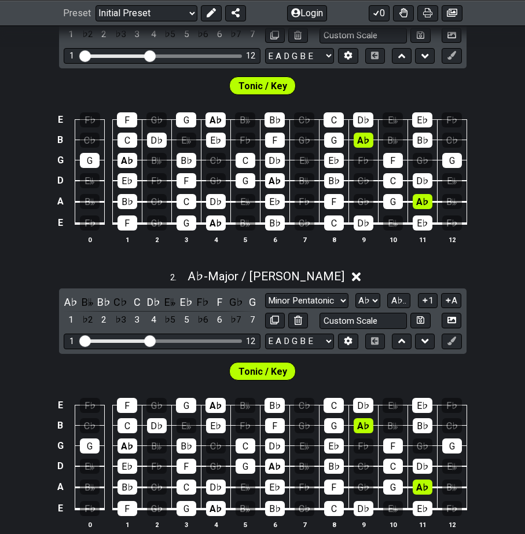
click at [352, 278] on icon at bounding box center [356, 277] width 9 height 9
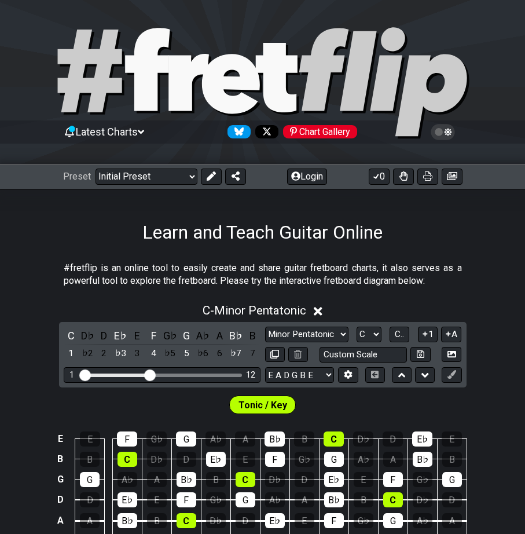
scroll to position [160, 0]
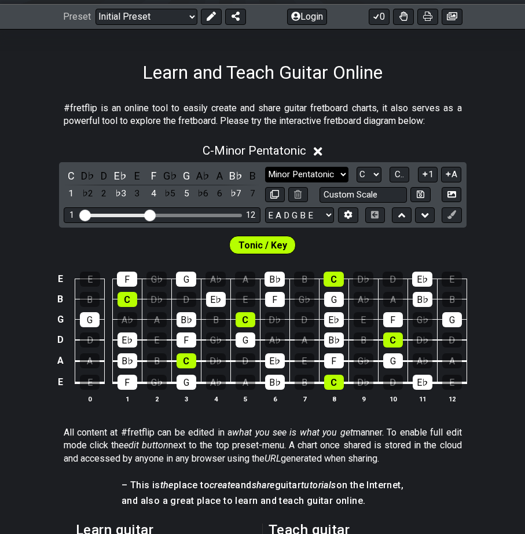
click at [265, 167] on select "Minor Pentatonic Click to edit Minor Pentatonic Major Pentatonic Minor Blues Ma…" at bounding box center [306, 175] width 83 height 16
select select "Major / [PERSON_NAME]"
click option "Major / [PERSON_NAME]" at bounding box center [0, 0] width 0 height 0
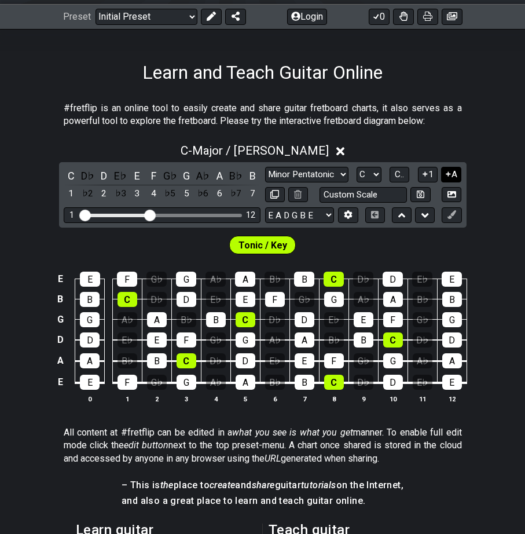
click at [446, 175] on icon at bounding box center [448, 174] width 11 height 9
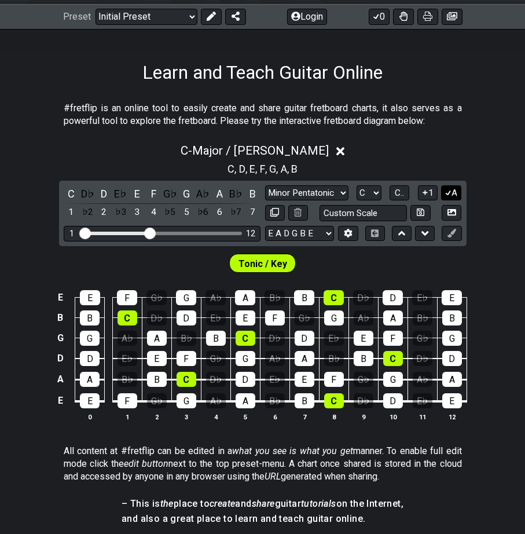
click at [450, 188] on icon at bounding box center [448, 192] width 11 height 9
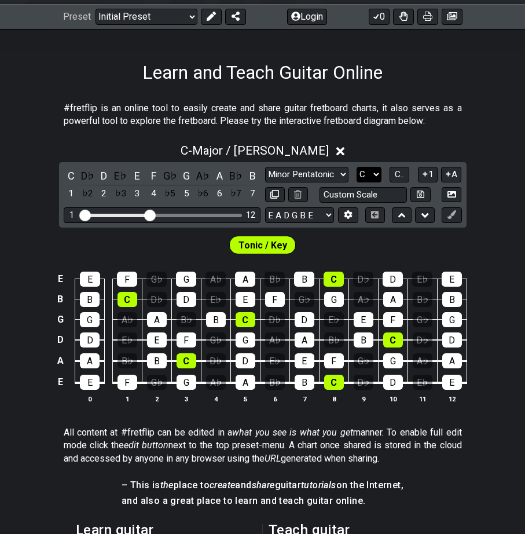
click at [357, 167] on select "A♭ A A♯ B♭ B C C♯ D♭ D D♯ E♭ E F F♯ G♭ G G♯" at bounding box center [369, 175] width 25 height 16
click option "A♭" at bounding box center [0, 0] width 0 height 0
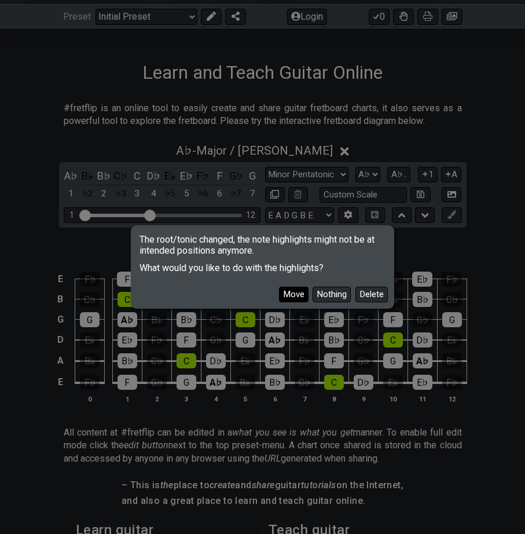
click at [303, 294] on button "Move" at bounding box center [294, 295] width 30 height 16
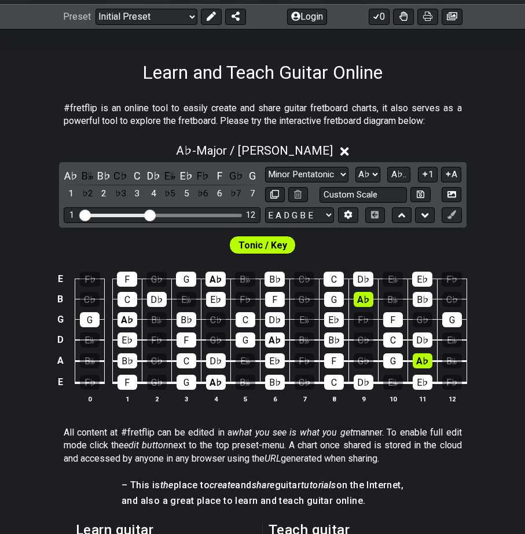
click at [269, 245] on span "Tonic / Key" at bounding box center [263, 245] width 49 height 17
click at [296, 192] on icon at bounding box center [298, 194] width 8 height 9
click at [353, 211] on button at bounding box center [348, 215] width 20 height 16
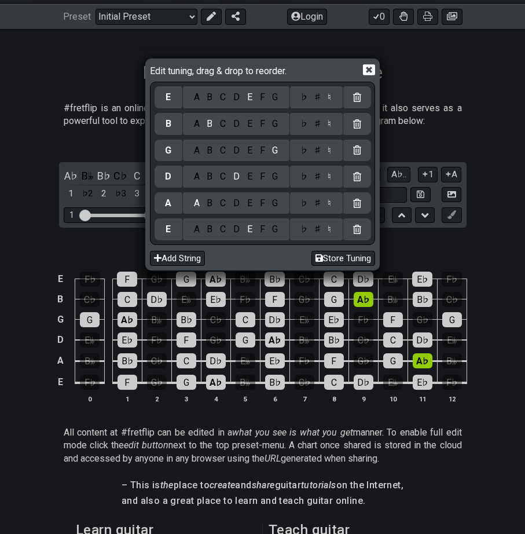
click at [371, 70] on icon at bounding box center [369, 69] width 12 height 11
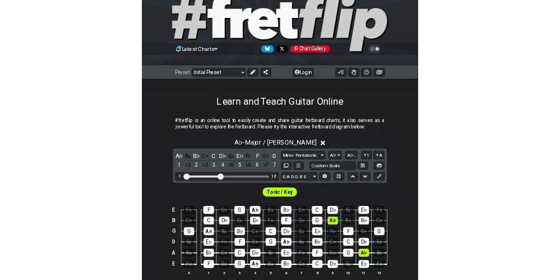
scroll to position [199, 0]
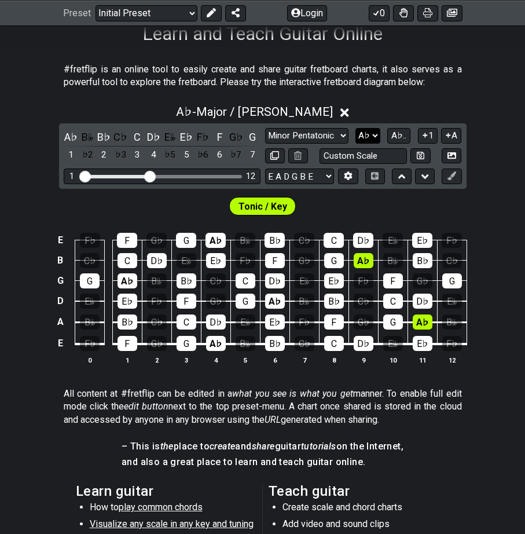
click at [355, 128] on select "A♭ A A♯ B♭ B C C♯ D♭ D D♯ E♭ E F F♯ G♭ G G♯" at bounding box center [367, 136] width 25 height 16
select select "B"
click option "B" at bounding box center [0, 0] width 0 height 0
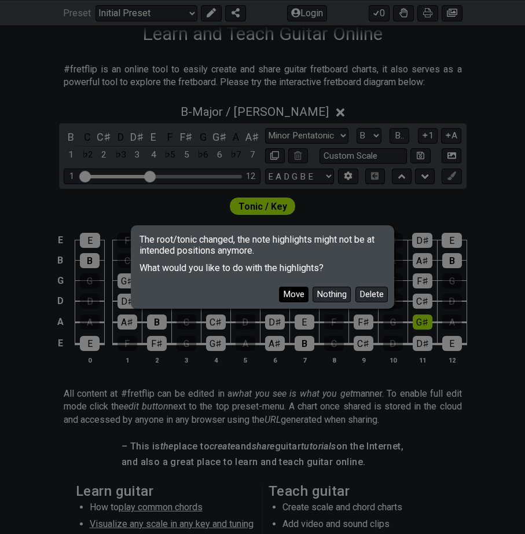
click at [295, 289] on button "Move" at bounding box center [294, 295] width 30 height 16
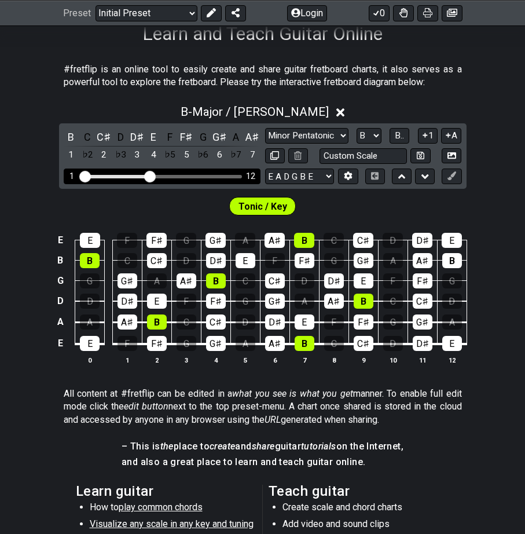
click at [159, 174] on div "1 12" at bounding box center [162, 176] width 197 height 16
drag, startPoint x: 437, startPoint y: 279, endPoint x: 332, endPoint y: 196, distance: 134.4
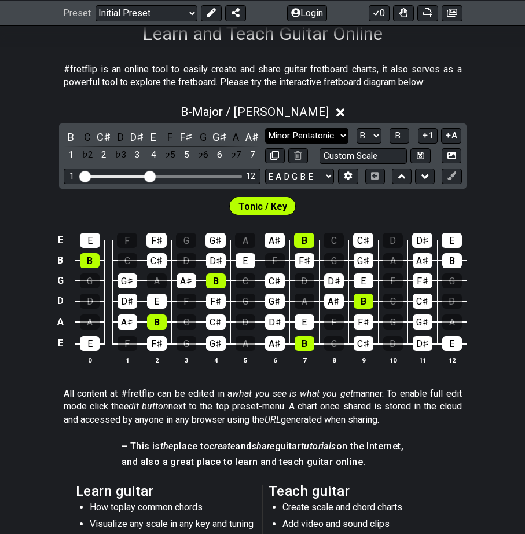
click at [265, 128] on select "Minor Pentatonic Click to edit Minor Pentatonic Major Pentatonic Minor Blues Ma…" at bounding box center [306, 136] width 83 height 16
click option "Minor / Aeolian" at bounding box center [0, 0] width 0 height 0
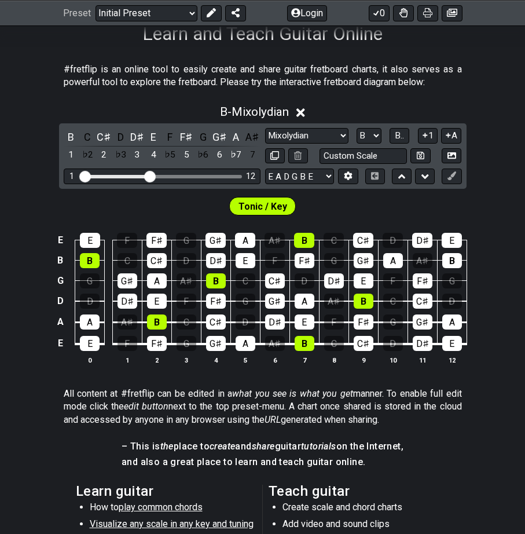
select select "Minor / Aeolian"
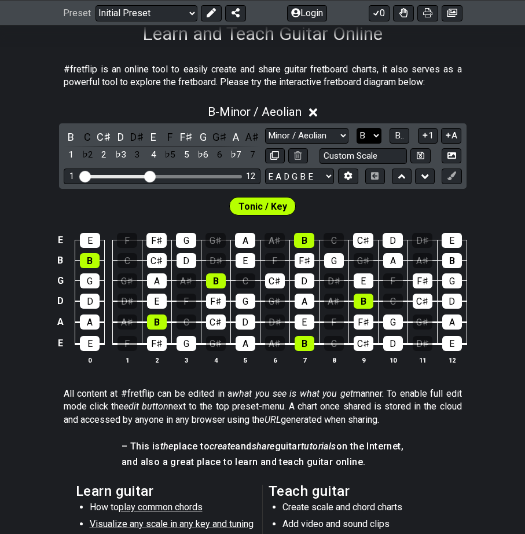
select select "D"
click option "D" at bounding box center [0, 0] width 0 height 0
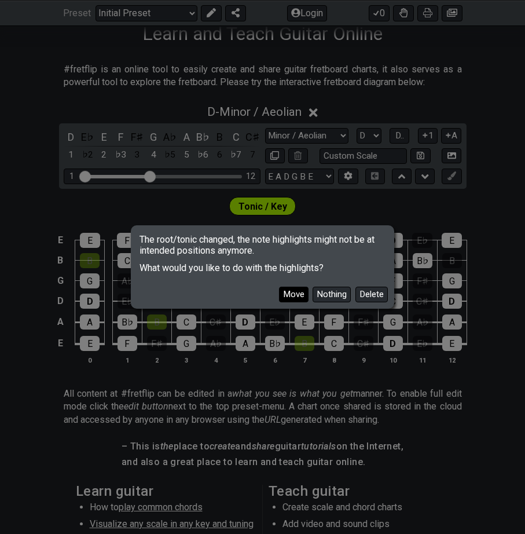
click at [306, 294] on button "Move" at bounding box center [294, 295] width 30 height 16
